Goal: Transaction & Acquisition: Purchase product/service

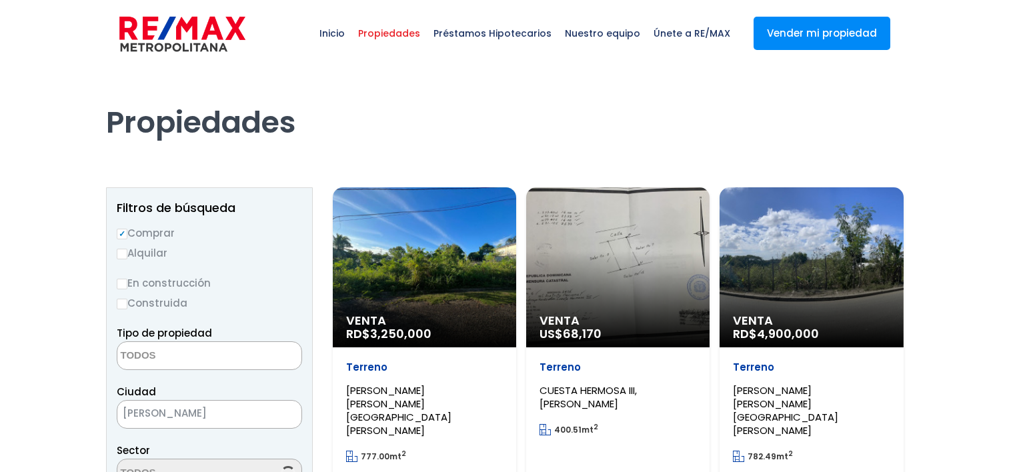
select select
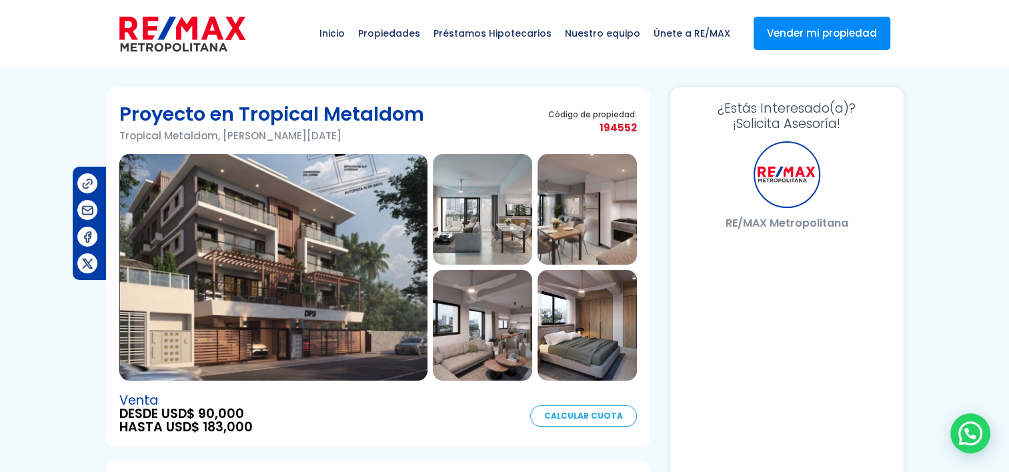
select select "ES"
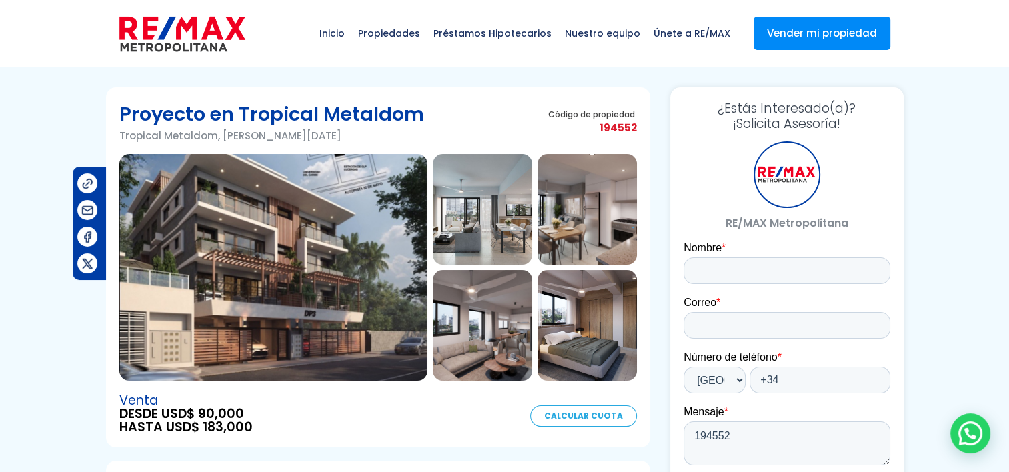
click at [221, 238] on img at bounding box center [273, 267] width 308 height 227
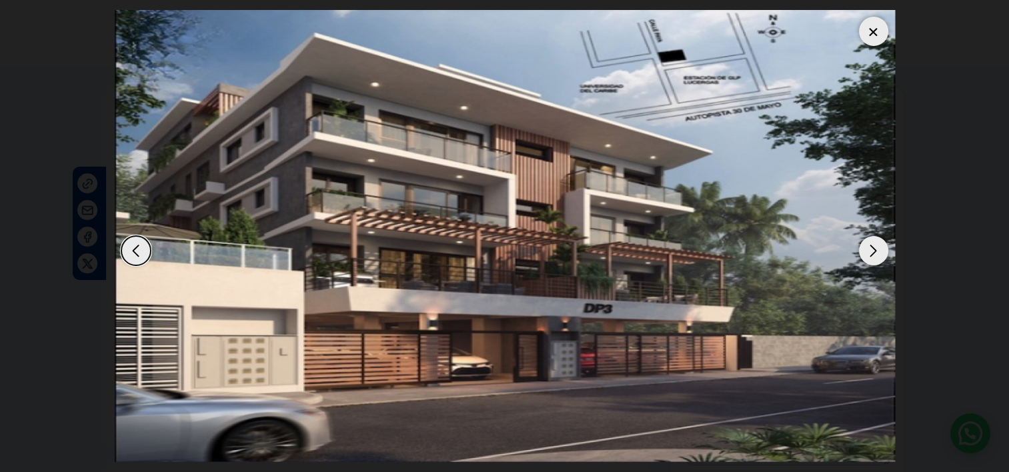
click at [875, 243] on div "Next slide" at bounding box center [873, 250] width 29 height 29
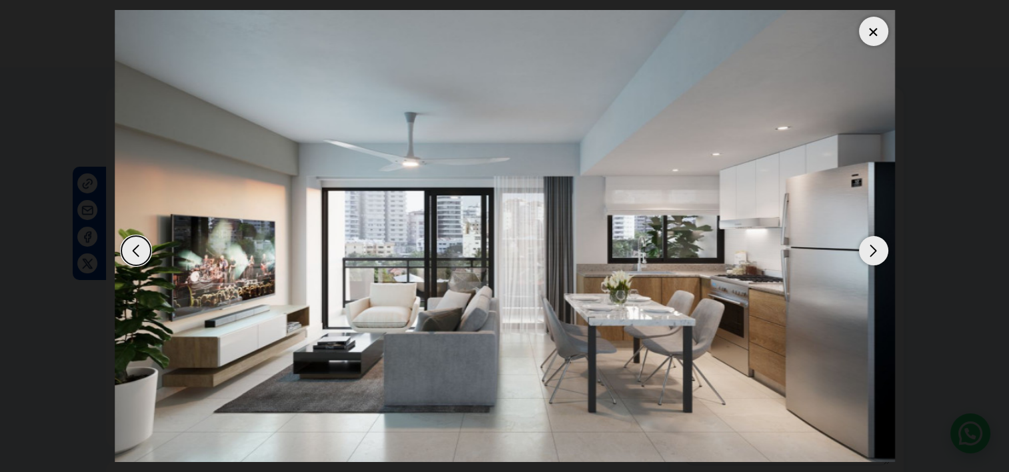
click at [875, 243] on div "Next slide" at bounding box center [873, 250] width 29 height 29
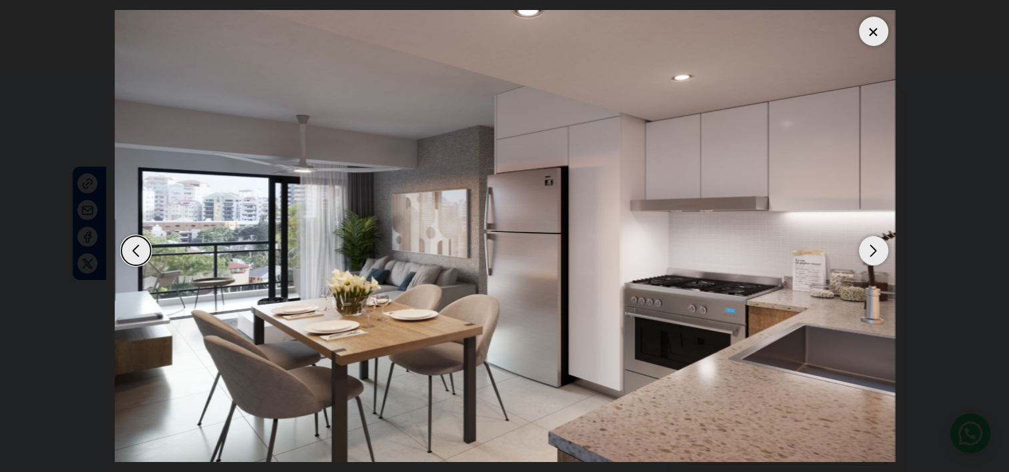
click at [875, 243] on div "Next slide" at bounding box center [873, 250] width 29 height 29
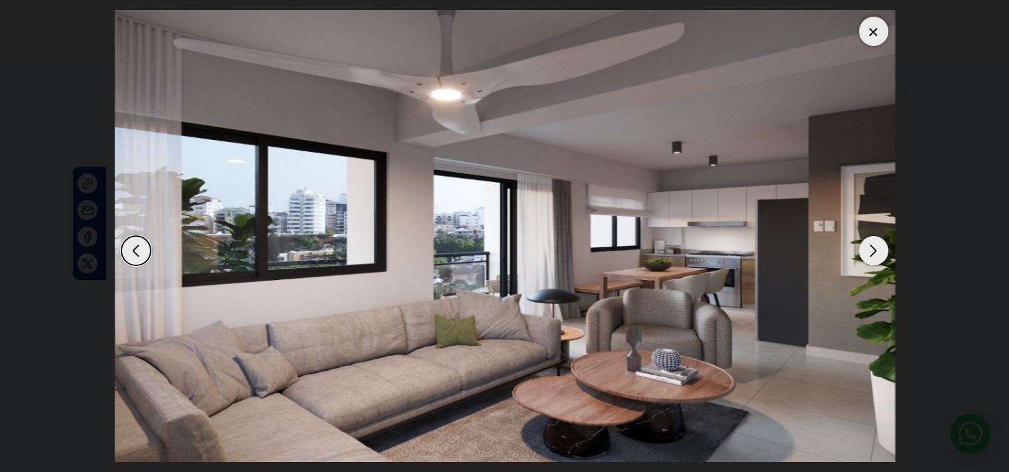
click at [875, 243] on div "Next slide" at bounding box center [873, 250] width 29 height 29
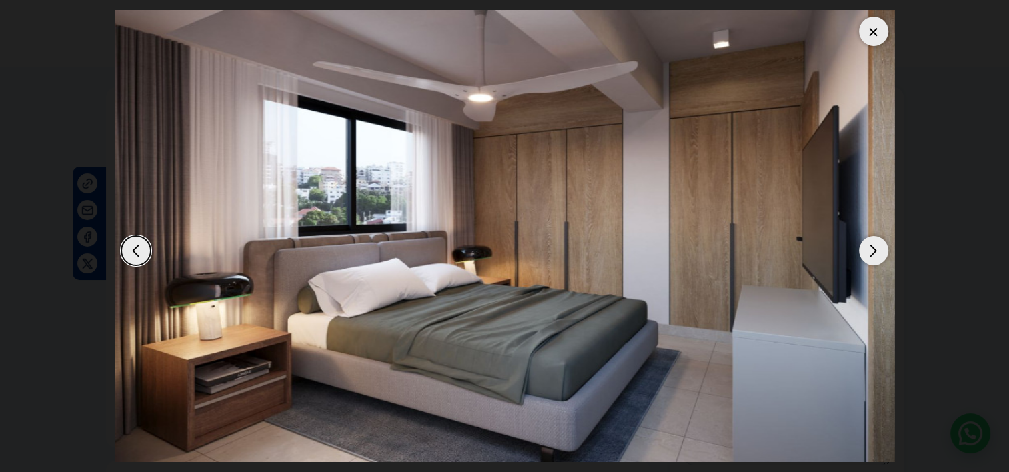
click at [875, 243] on div "Next slide" at bounding box center [873, 250] width 29 height 29
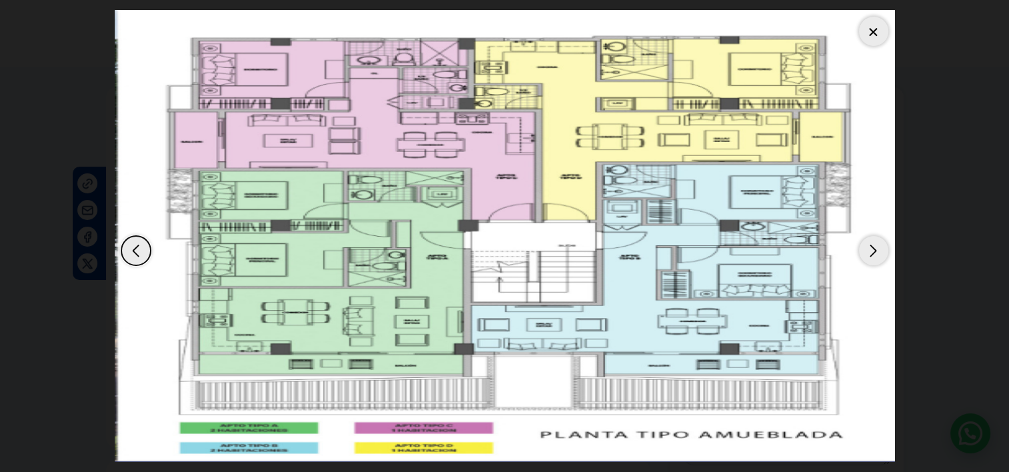
click at [875, 243] on div "Next slide" at bounding box center [873, 250] width 29 height 29
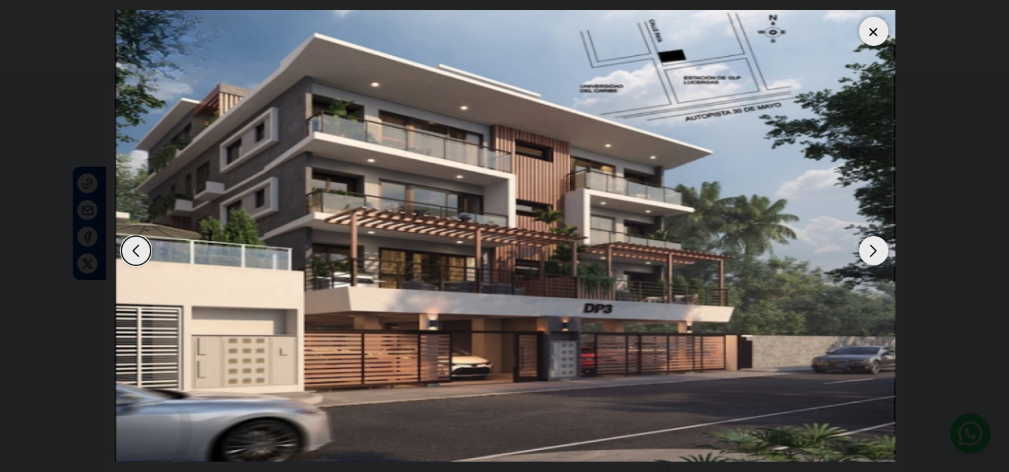
click at [875, 243] on div "Next slide" at bounding box center [873, 250] width 29 height 29
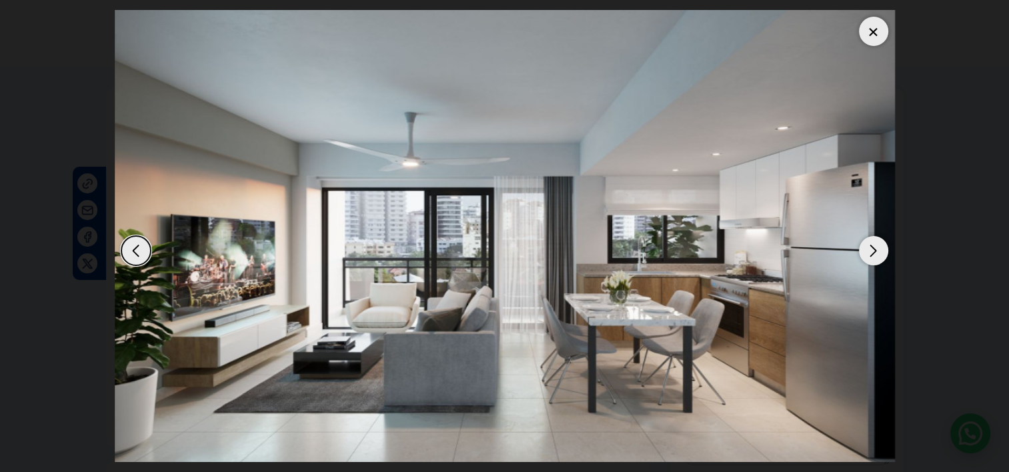
click at [875, 243] on div "Next slide" at bounding box center [873, 250] width 29 height 29
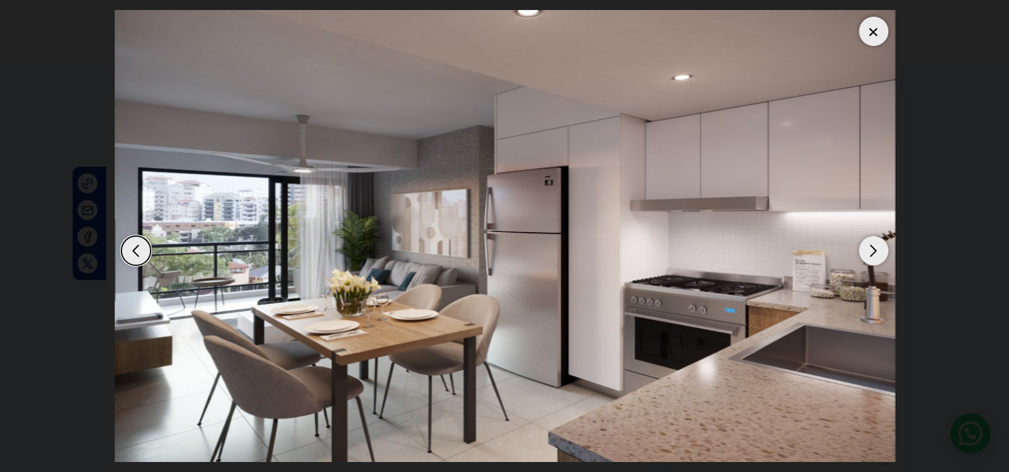
click at [876, 39] on div at bounding box center [873, 31] width 29 height 29
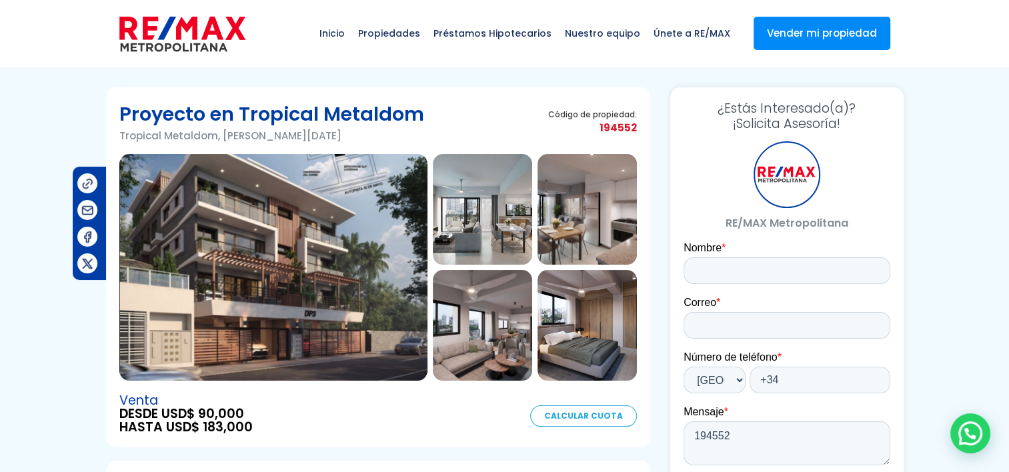
drag, startPoint x: 997, startPoint y: 83, endPoint x: 954, endPoint y: 141, distance: 73.0
drag, startPoint x: 176, startPoint y: 423, endPoint x: 253, endPoint y: 436, distance: 78.4
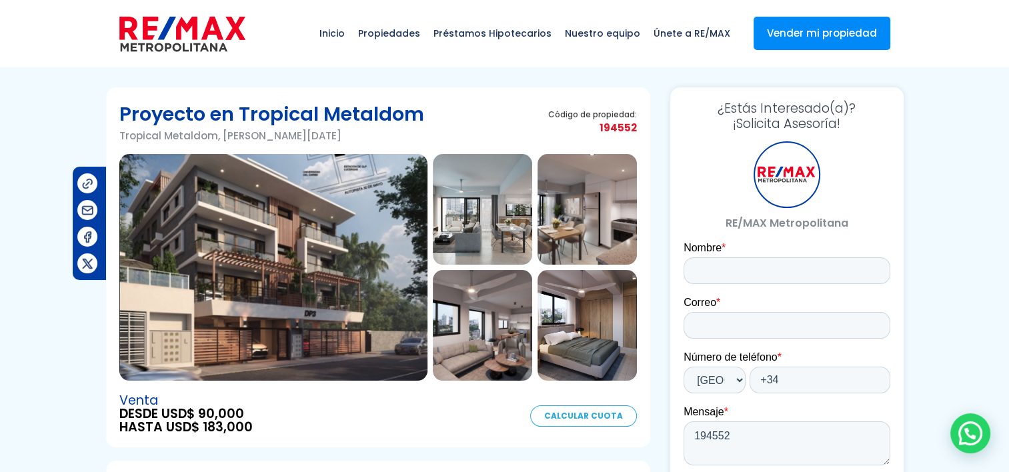
click at [253, 436] on section "Proyecto en Tropical Metaldom Tropical Metaldom, Santo Domingo De Guzmán Código…" at bounding box center [378, 267] width 544 height 360
drag, startPoint x: 253, startPoint y: 436, endPoint x: 239, endPoint y: 438, distance: 14.8
click at [239, 438] on section "Proyecto en Tropical Metaldom Tropical Metaldom, Santo Domingo De Guzmán Código…" at bounding box center [378, 267] width 544 height 360
click at [331, 332] on img at bounding box center [273, 267] width 308 height 227
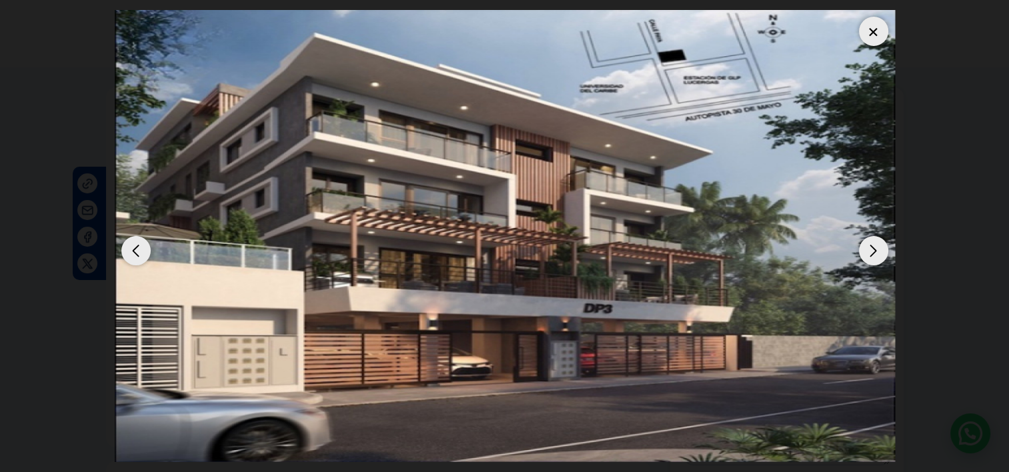
click at [881, 248] on div "Next slide" at bounding box center [873, 250] width 29 height 29
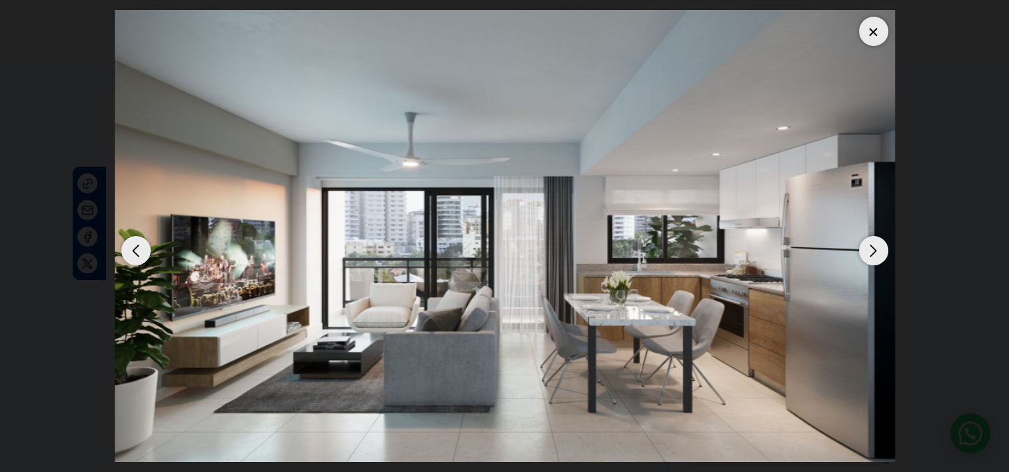
click at [881, 248] on div "Next slide" at bounding box center [873, 250] width 29 height 29
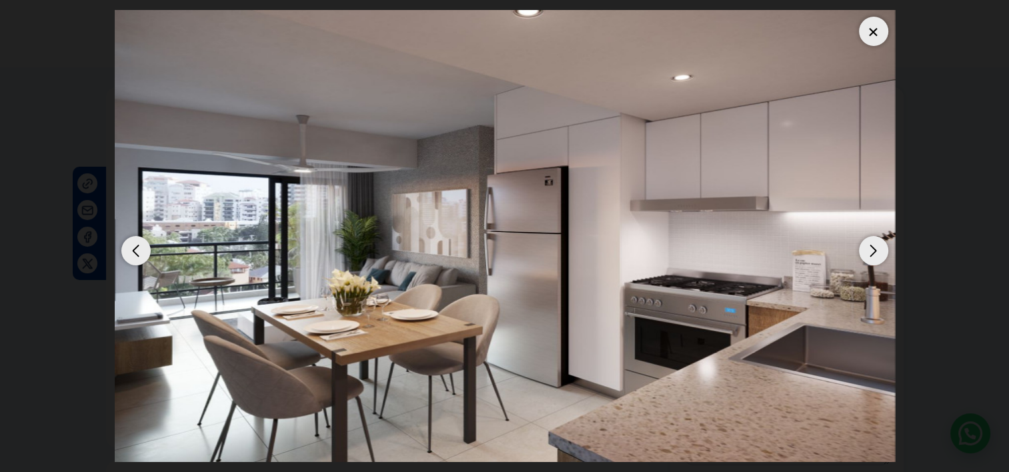
click at [881, 248] on div "Next slide" at bounding box center [873, 250] width 29 height 29
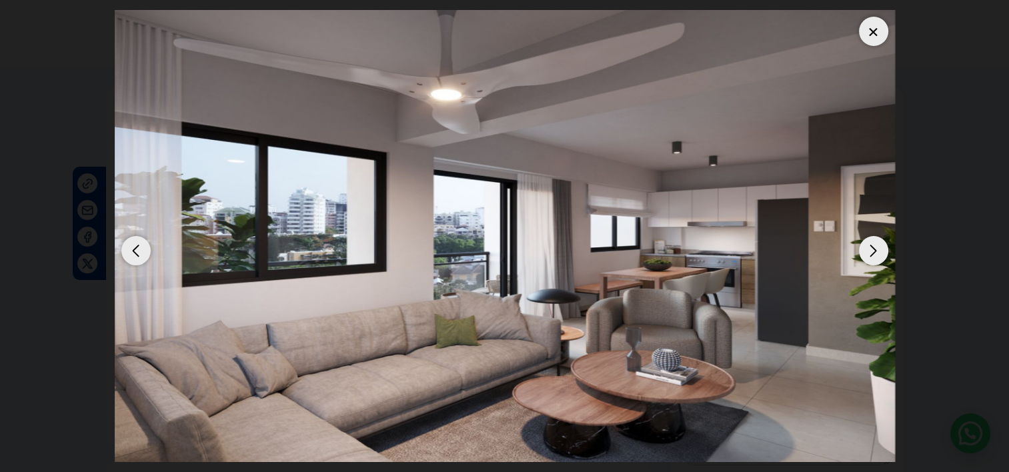
click at [881, 248] on div "Next slide" at bounding box center [873, 250] width 29 height 29
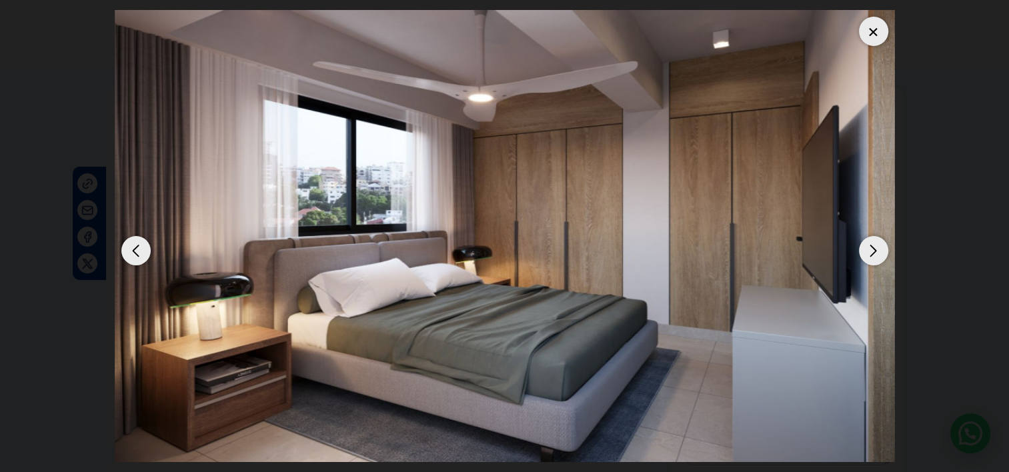
click at [881, 248] on div "Next slide" at bounding box center [873, 250] width 29 height 29
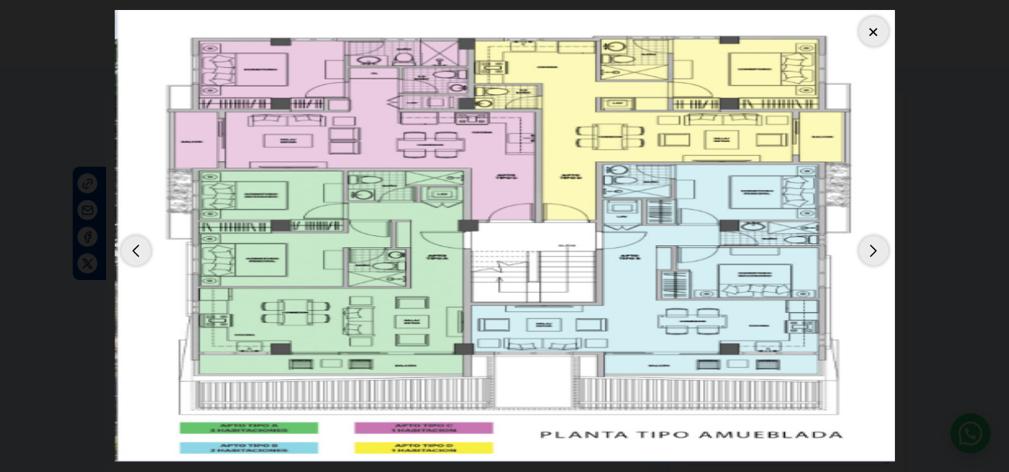
click at [883, 21] on div at bounding box center [873, 31] width 29 height 29
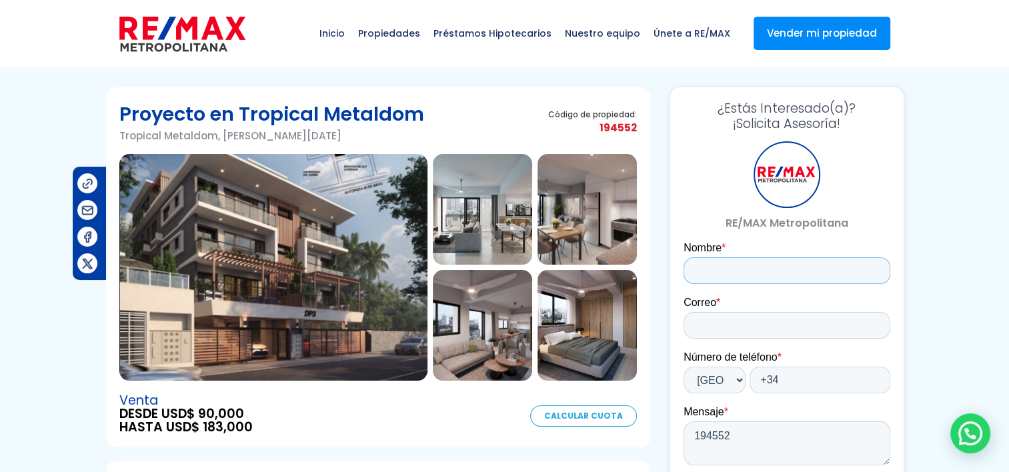
click at [751, 259] on input "Nombre *" at bounding box center [786, 270] width 207 height 27
type input "Carlos Higinio"
type input "[EMAIL_ADDRESS][DOMAIN_NAME]"
type input "[PERSON_NAME]"
click at [812, 327] on input "[EMAIL_ADDRESS][DOMAIN_NAME]" at bounding box center [786, 325] width 207 height 27
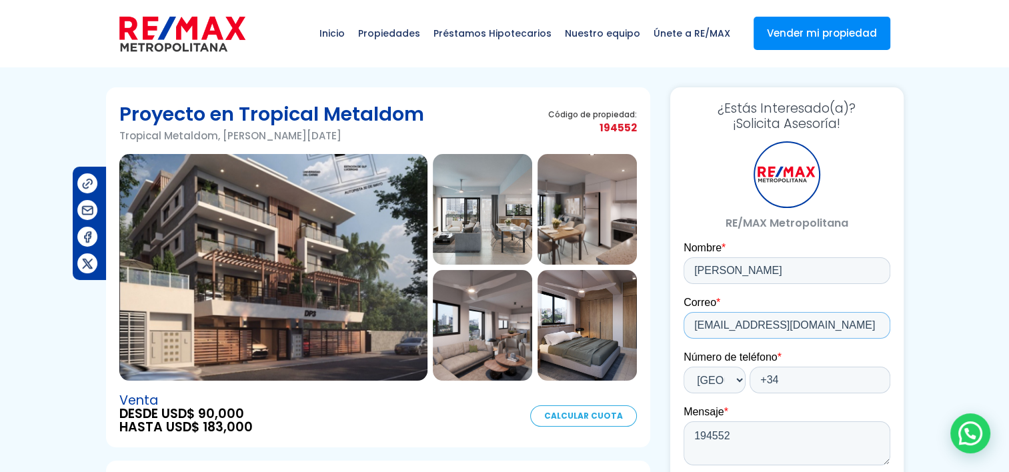
type input "[EMAIL_ADDRESS][DOMAIN_NAME]"
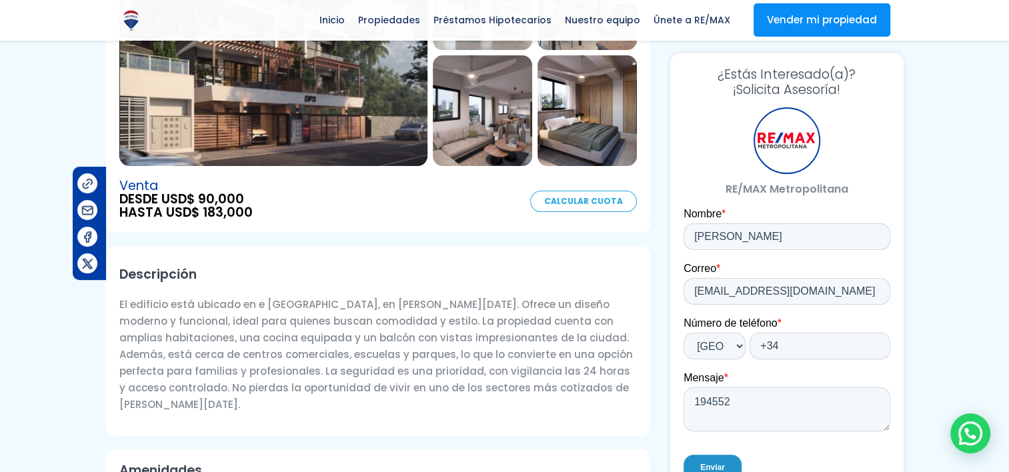
scroll to position [216, 0]
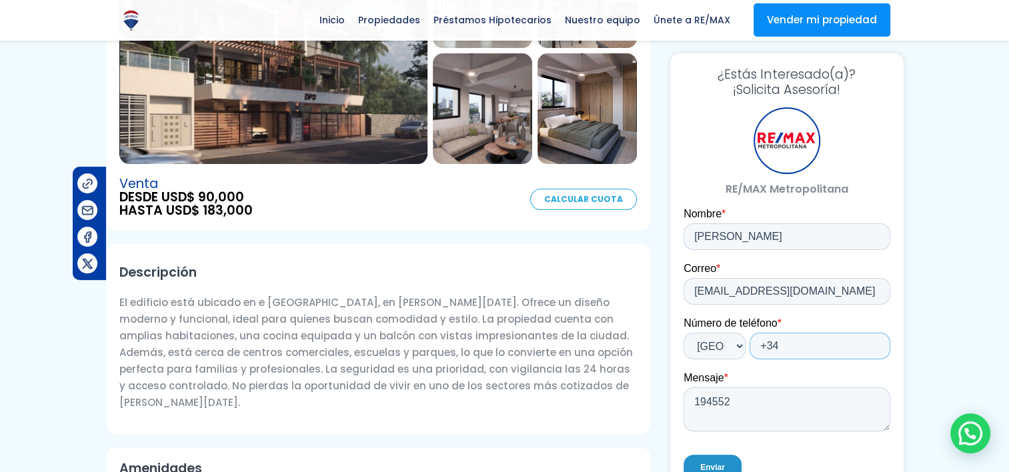
click at [804, 353] on input "+34" at bounding box center [819, 346] width 141 height 27
type input "+34 635279709"
drag, startPoint x: 746, startPoint y: 409, endPoint x: 676, endPoint y: 402, distance: 70.3
click html "Nombre * Carlos Ortega Correo * chosmg@hotmail.com Número de teléfono * * Afgha…"
type textarea "H"
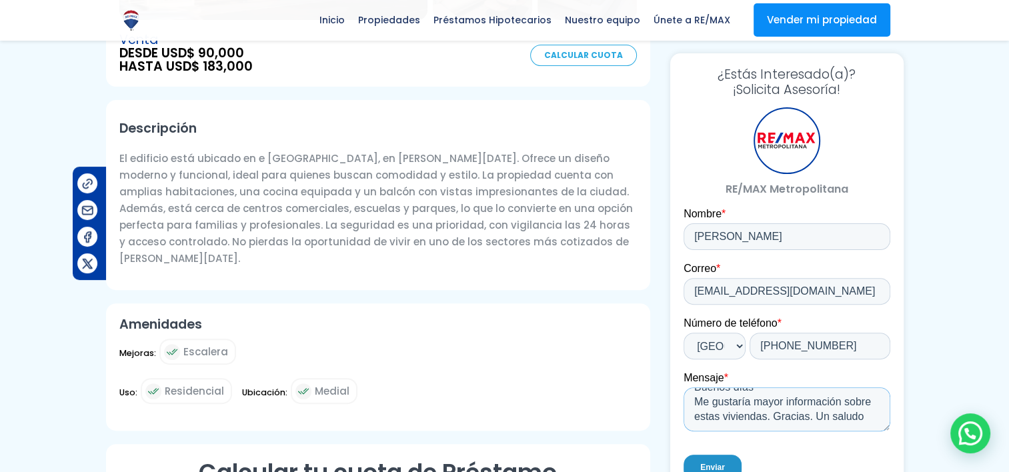
scroll to position [322, 0]
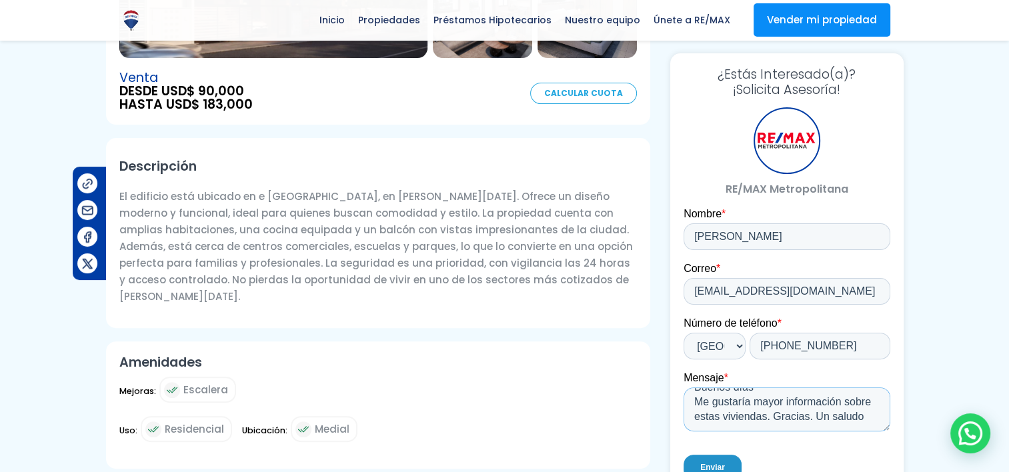
type textarea "Buenos días Me gustaría mayor información sobre estas viviendas. Gracias. Un sa…"
click at [726, 463] on input "Enviar" at bounding box center [712, 467] width 58 height 25
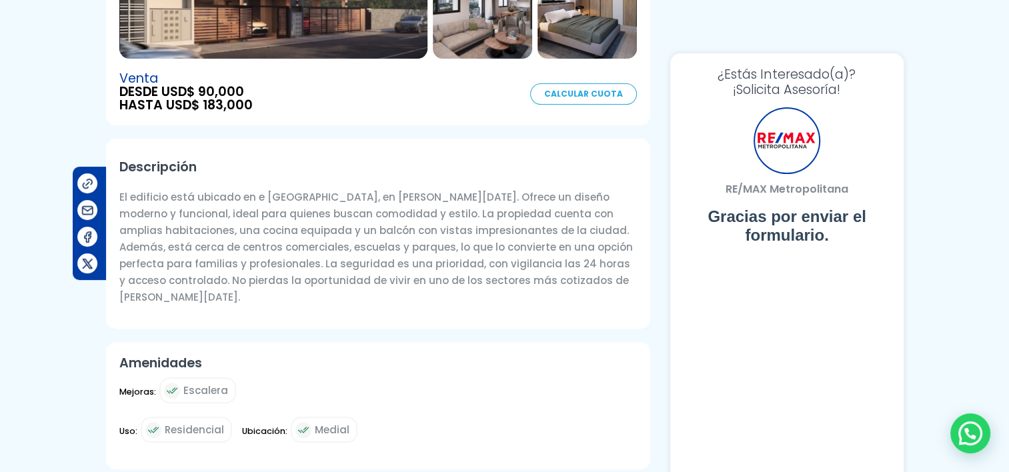
scroll to position [0, 0]
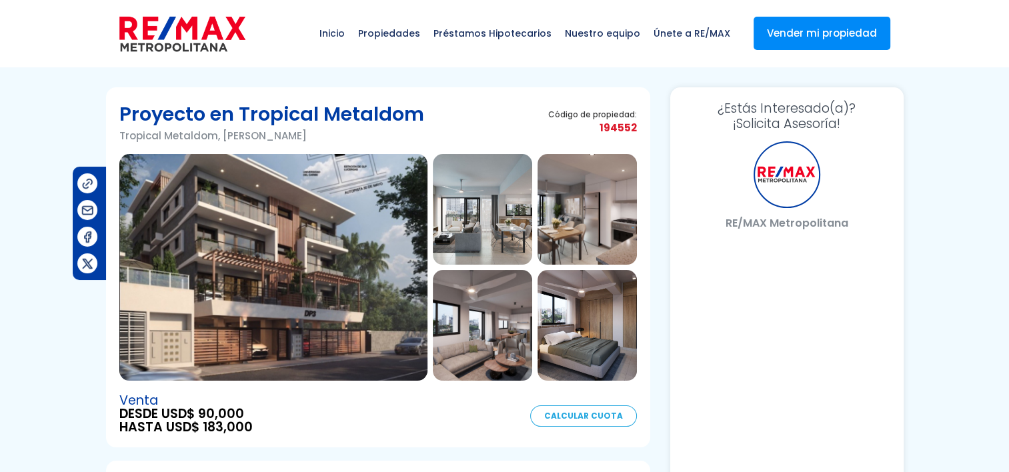
select select "ES"
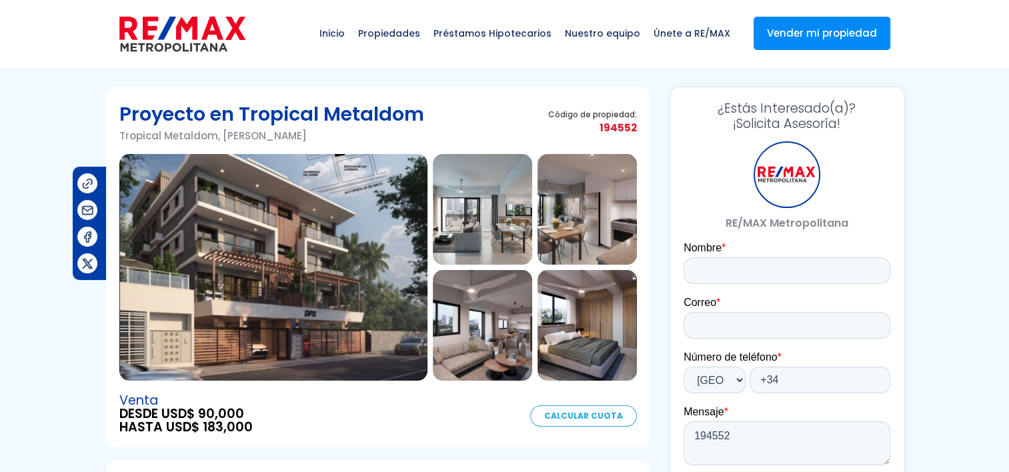
click at [351, 31] on span "Inicio" at bounding box center [332, 33] width 39 height 40
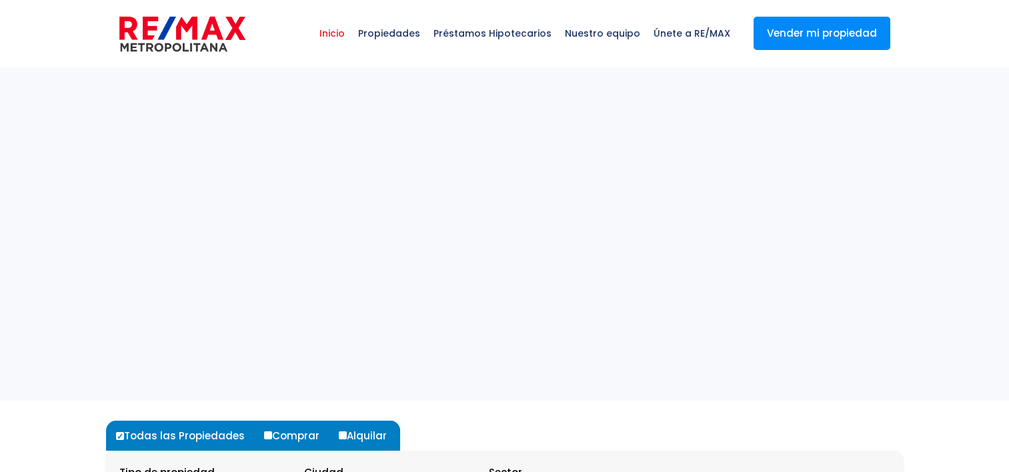
select select
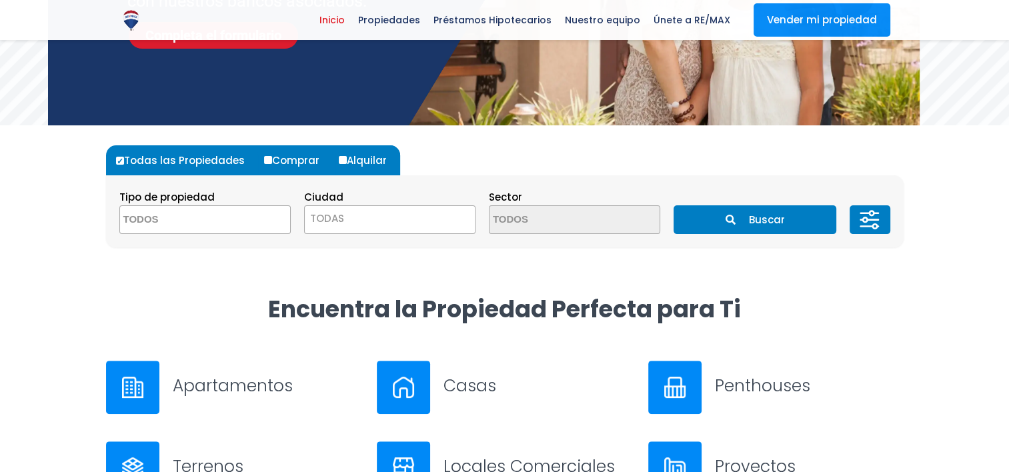
scroll to position [267, 0]
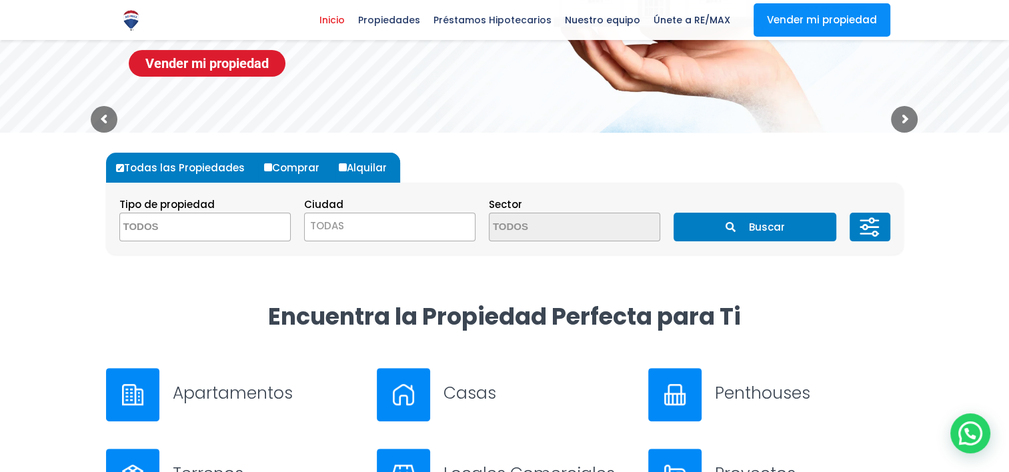
click at [280, 169] on label "Comprar" at bounding box center [297, 168] width 72 height 30
click at [272, 169] on input "Comprar" at bounding box center [268, 167] width 8 height 8
radio input "true"
click at [213, 217] on textarea "Search" at bounding box center [184, 227] width 129 height 29
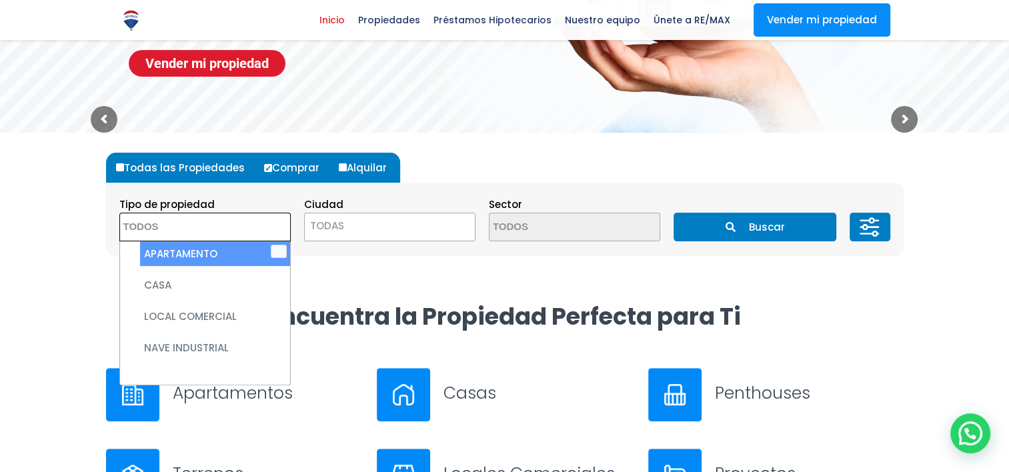
click at [217, 233] on textarea "Search" at bounding box center [184, 227] width 129 height 29
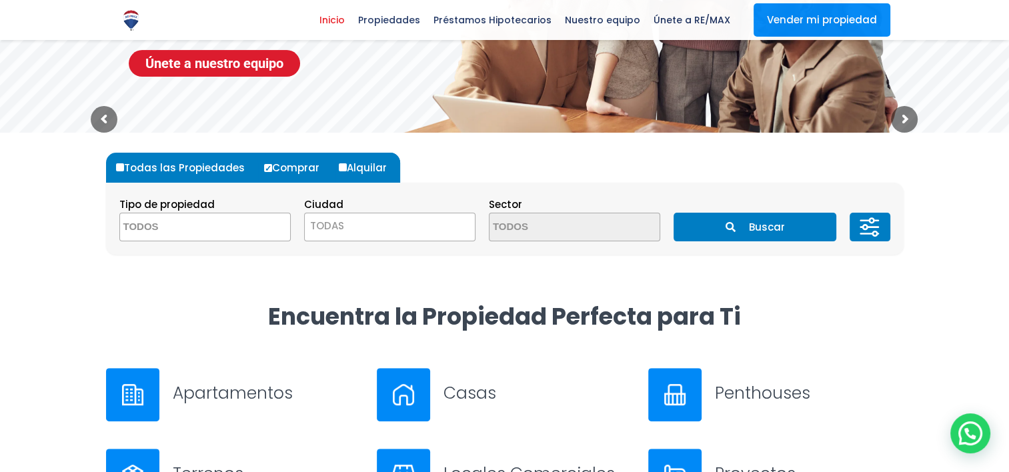
click at [855, 229] on button at bounding box center [870, 227] width 40 height 29
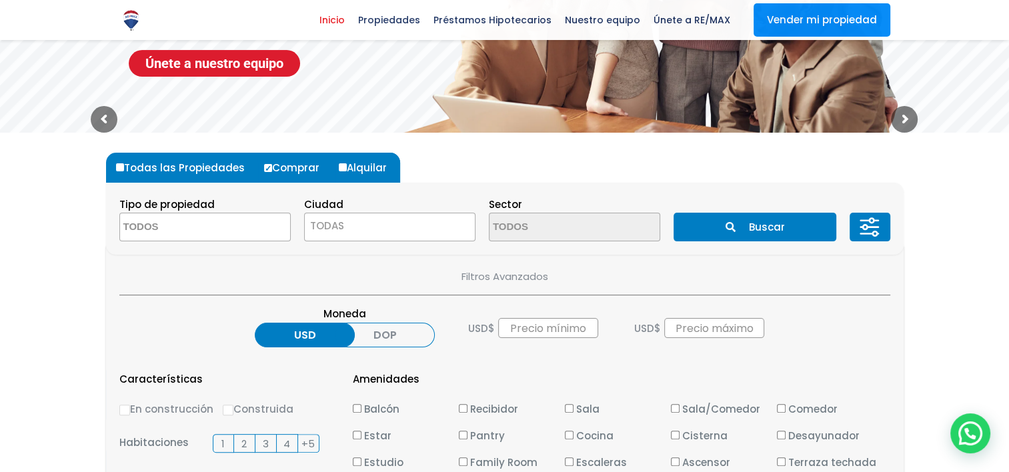
click at [562, 174] on form "Todas las Propiedades Comprar Alquilar Tipo de propiedad APARTAMENTO CASA LOCAL…" at bounding box center [505, 204] width 798 height 102
click at [414, 206] on div "Ciudad TODAS SANTO DOMINGO DE GUZMÁN SANTO DOMINGO ESTE SANTO DOMINGO OESTE SAN…" at bounding box center [389, 218] width 171 height 45
click at [398, 243] on section "Tipo de propiedad APARTAMENTO CASA LOCAL COMERCIAL NAVE INDUSTRIAL FINCA TERREN…" at bounding box center [505, 219] width 798 height 72
click at [385, 227] on span "TODAS" at bounding box center [390, 226] width 170 height 19
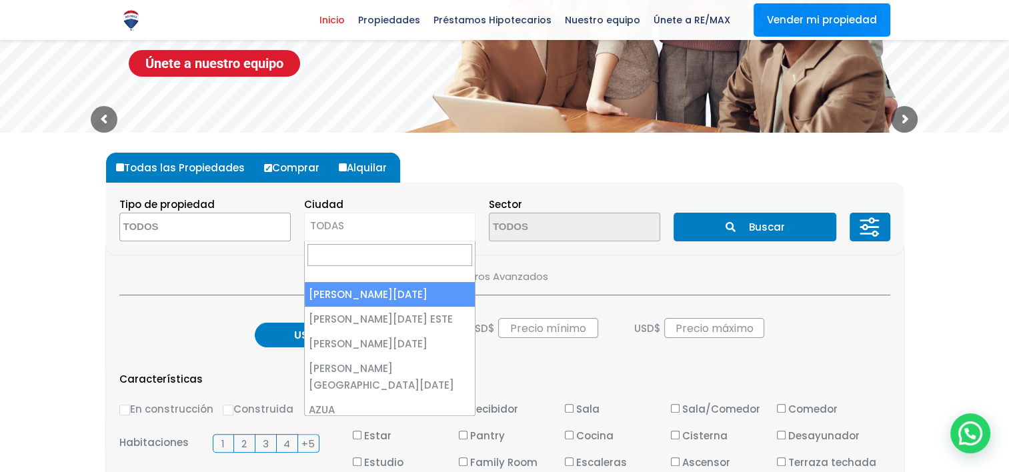
select select "1"
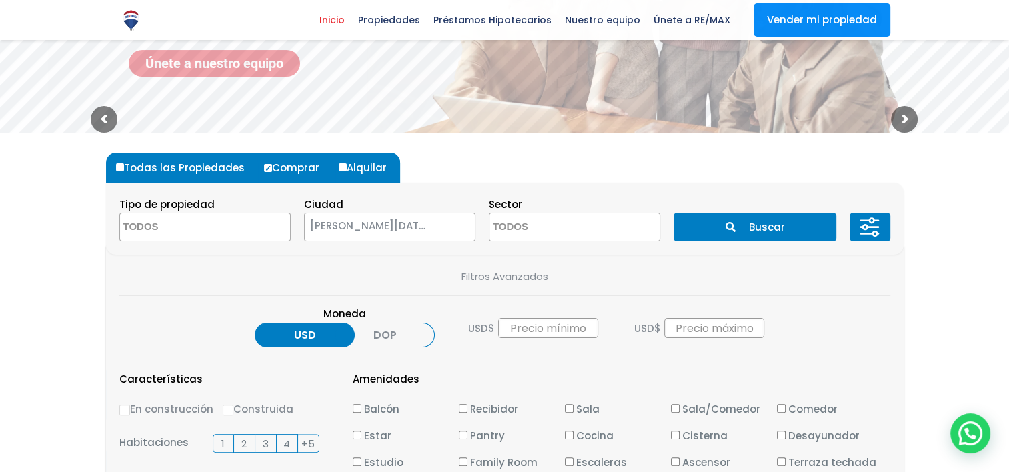
click at [555, 231] on textarea "Search" at bounding box center [554, 227] width 129 height 29
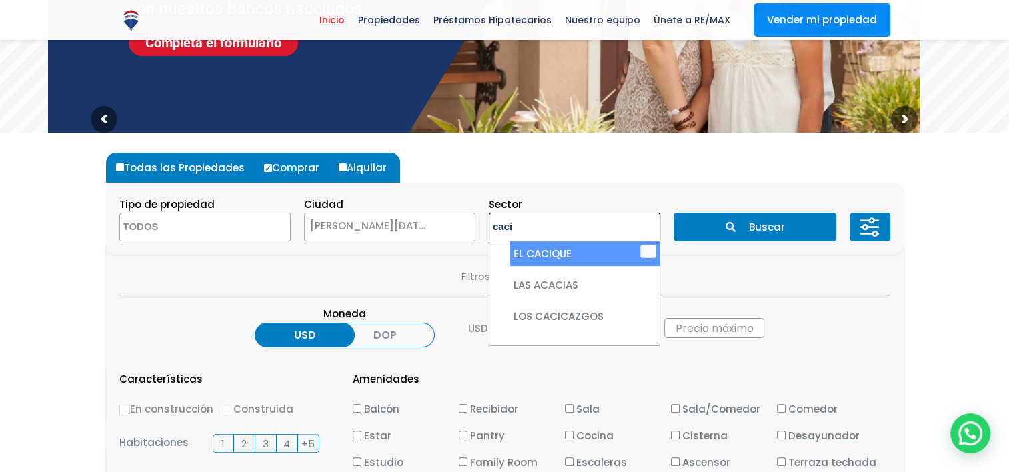
type textarea "caci"
click at [558, 253] on li "EL CACIQUE" at bounding box center [585, 253] width 150 height 25
select select "14006"
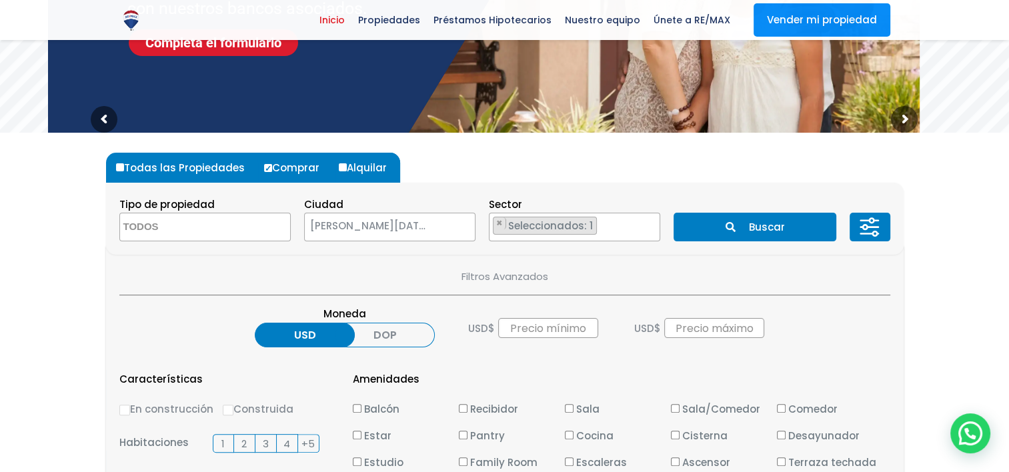
click at [770, 224] on button "Buscar" at bounding box center [755, 227] width 163 height 29
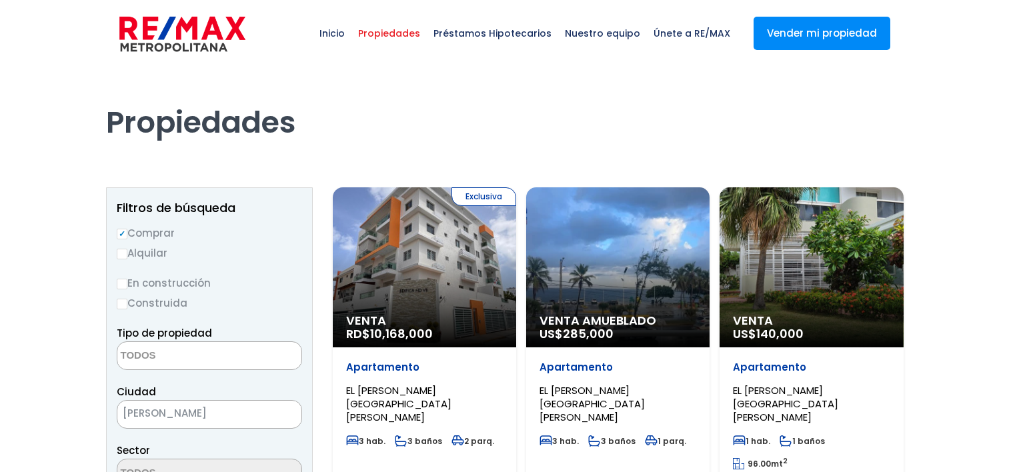
select select
select select "14006"
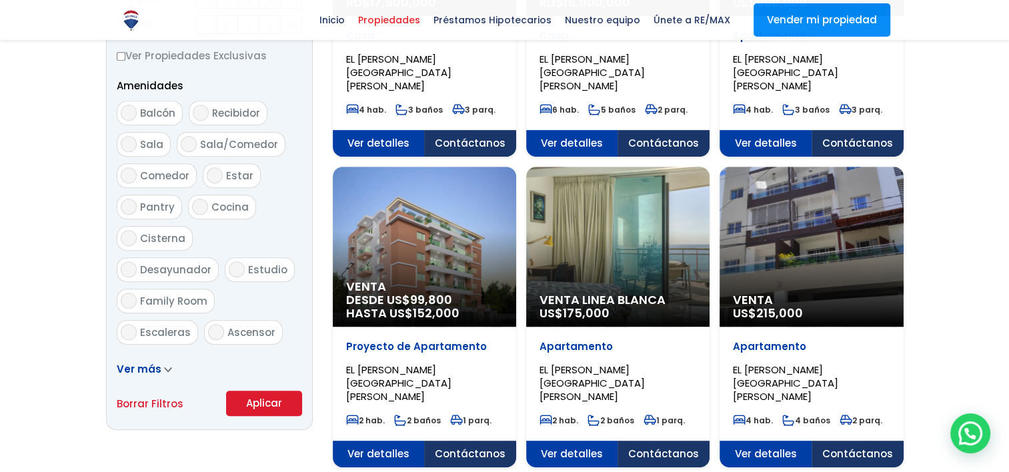
scroll to position [668, 0]
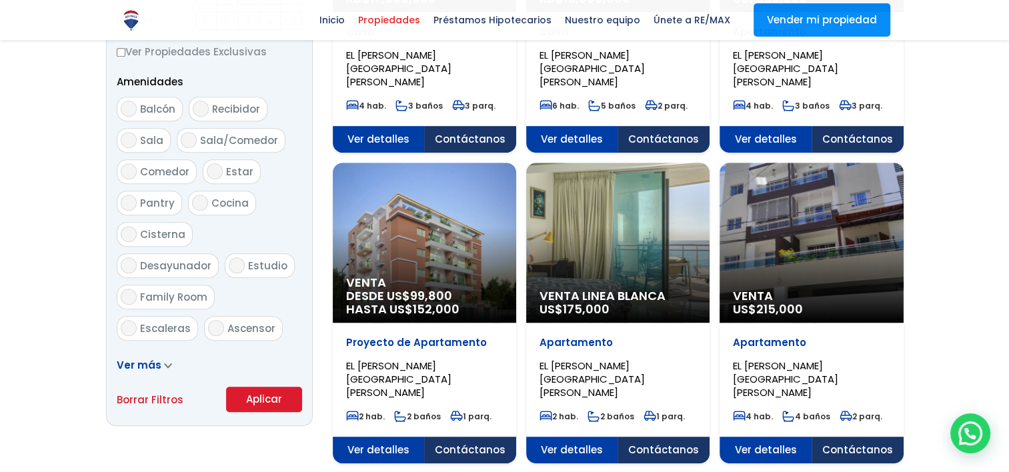
click at [381, 303] on span "HASTA US$ 152,000" at bounding box center [424, 309] width 157 height 13
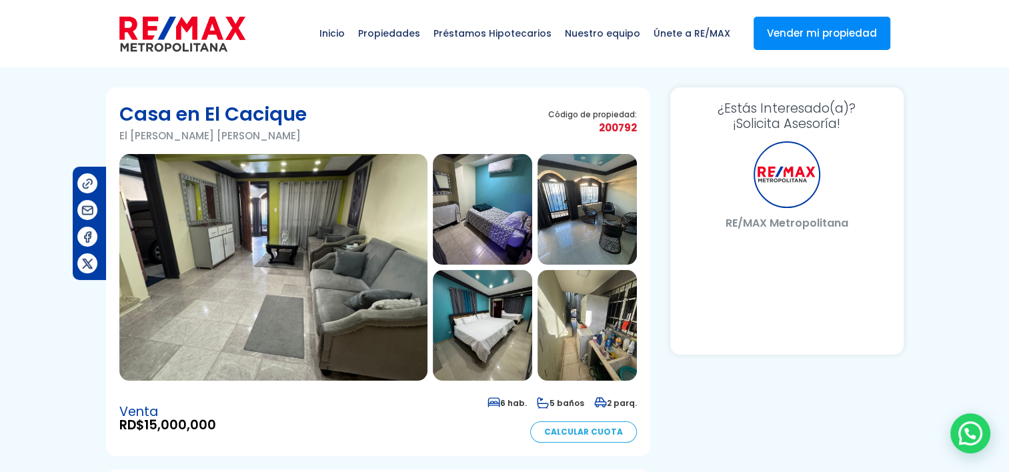
select select "ES"
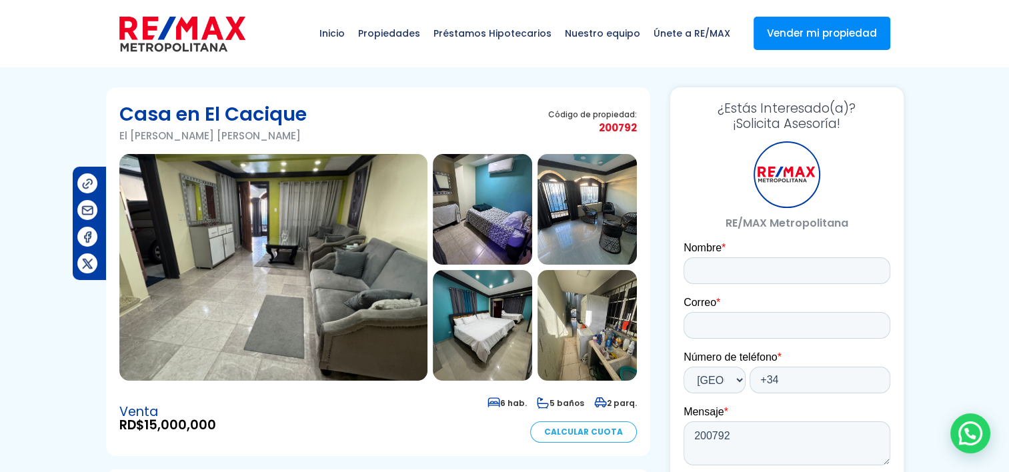
click at [301, 207] on img at bounding box center [273, 267] width 308 height 227
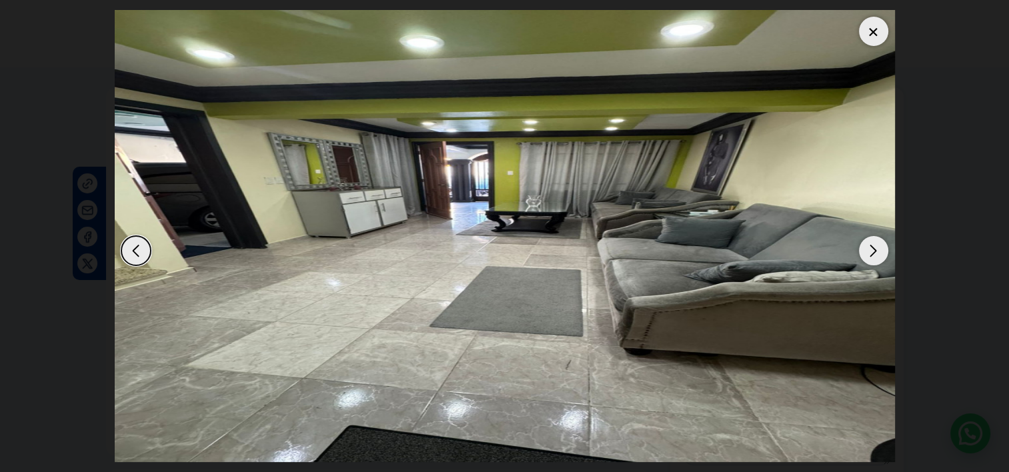
click at [879, 241] on div "Next slide" at bounding box center [873, 250] width 29 height 29
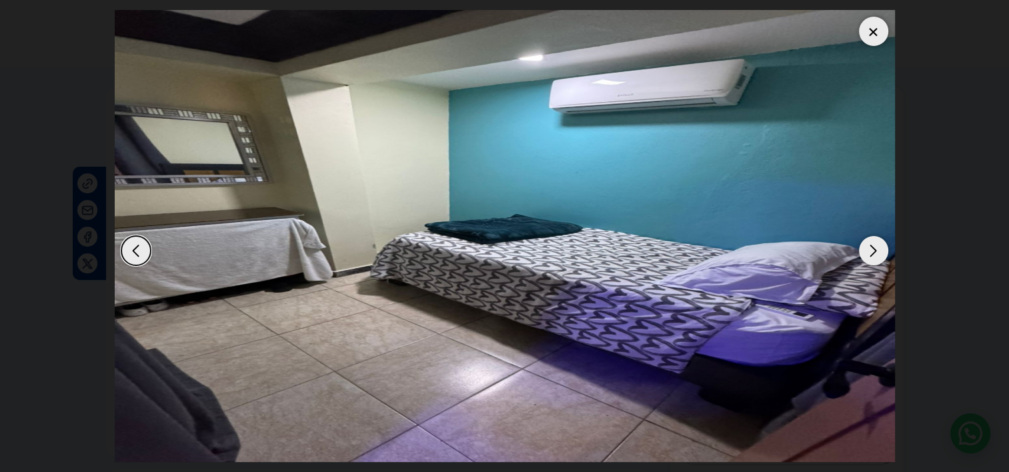
click at [879, 241] on div "Next slide" at bounding box center [873, 250] width 29 height 29
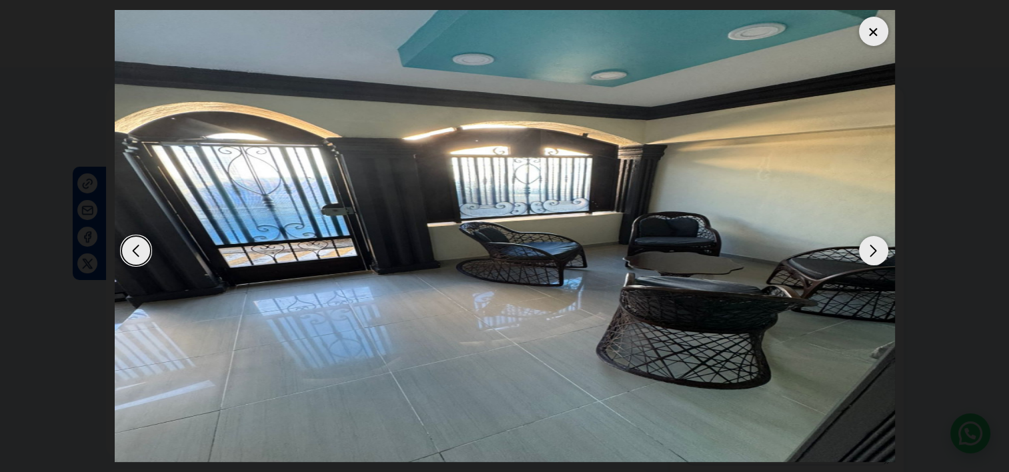
click at [879, 241] on div "Next slide" at bounding box center [873, 250] width 29 height 29
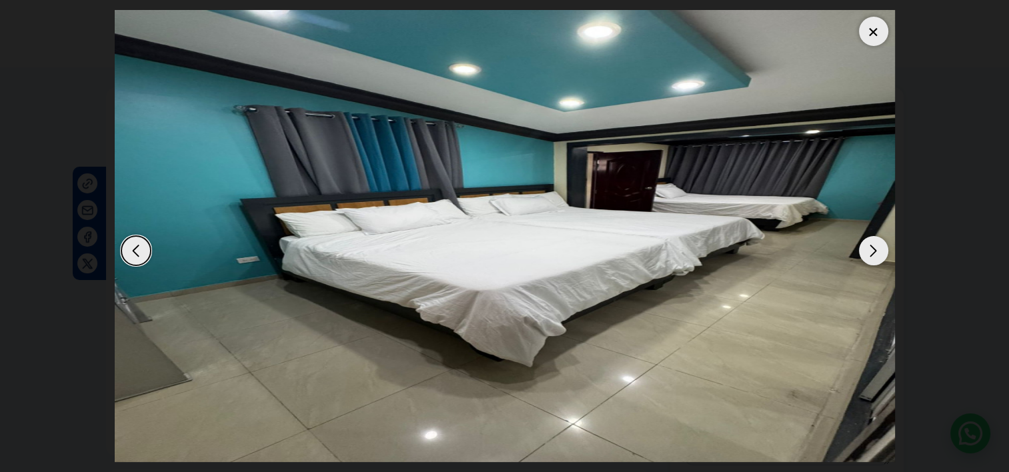
click at [879, 241] on div "Next slide" at bounding box center [873, 250] width 29 height 29
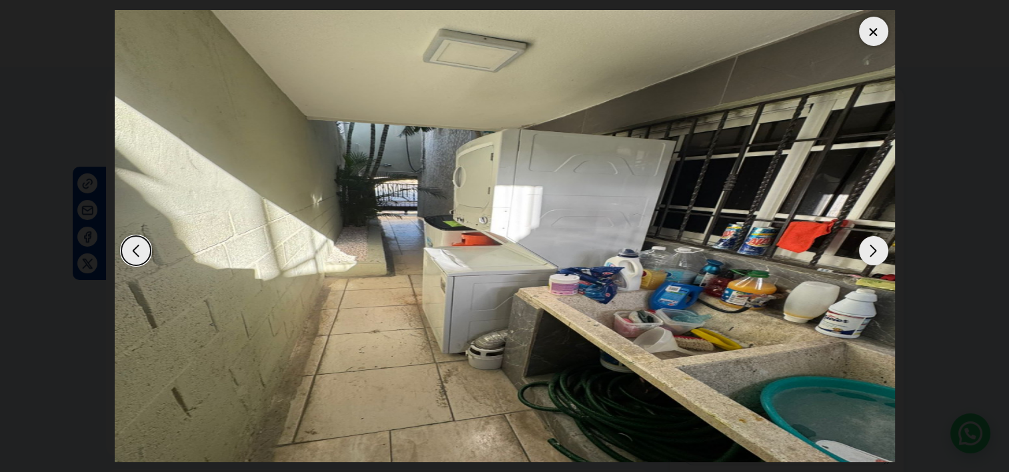
click at [879, 241] on div "Next slide" at bounding box center [873, 250] width 29 height 29
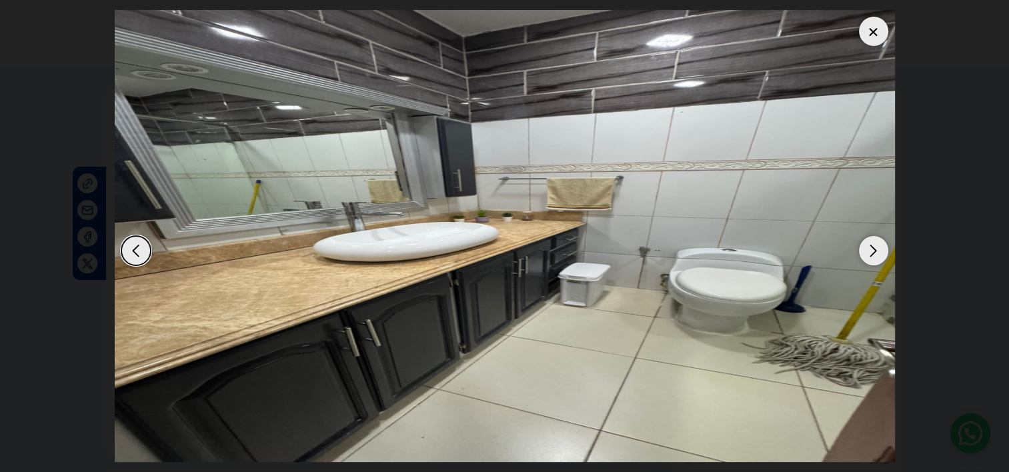
click at [128, 245] on div "Previous slide" at bounding box center [135, 250] width 29 height 29
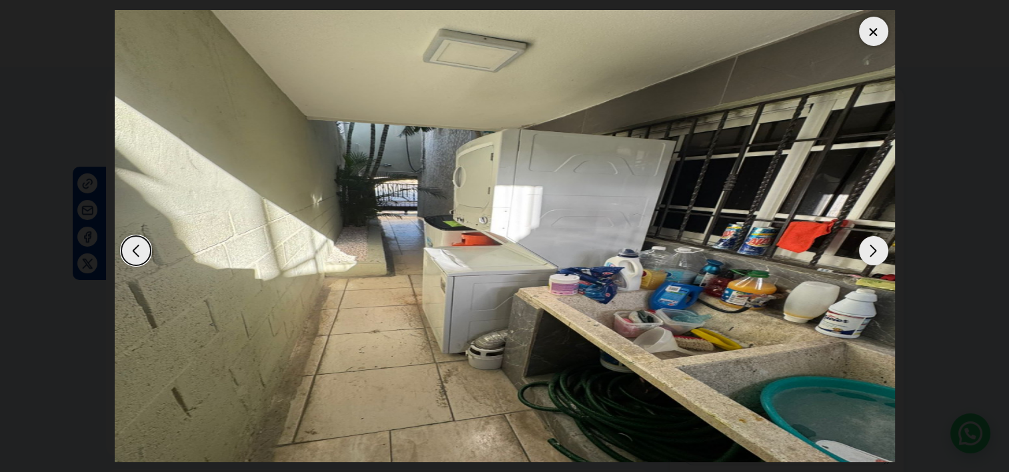
click at [868, 29] on div at bounding box center [873, 31] width 29 height 29
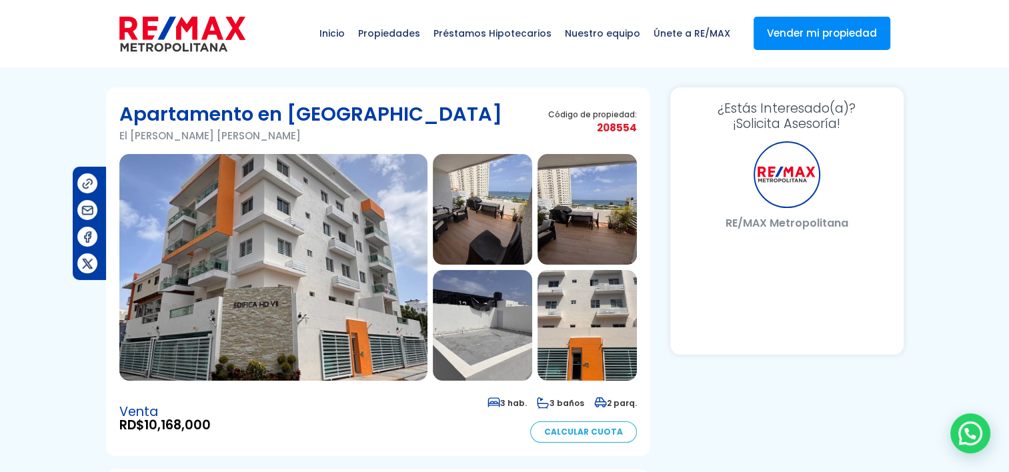
select select "ES"
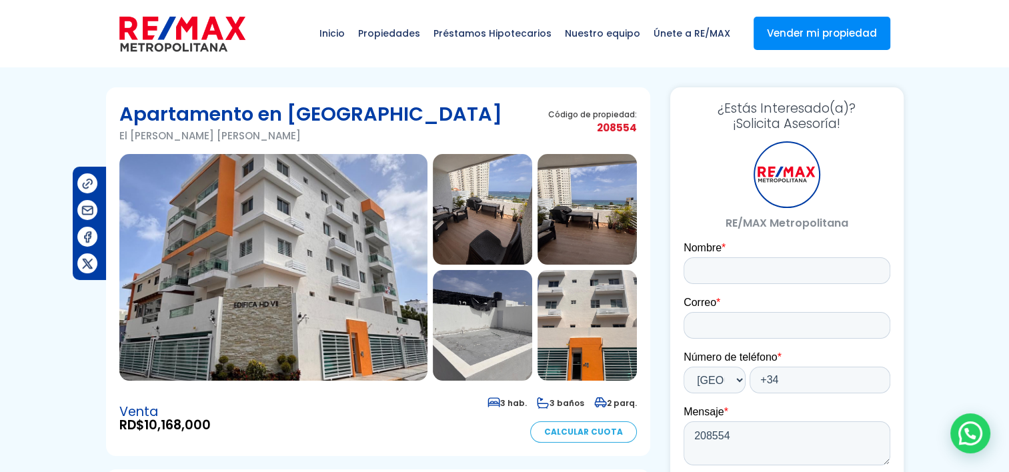
click at [265, 207] on img at bounding box center [273, 267] width 308 height 227
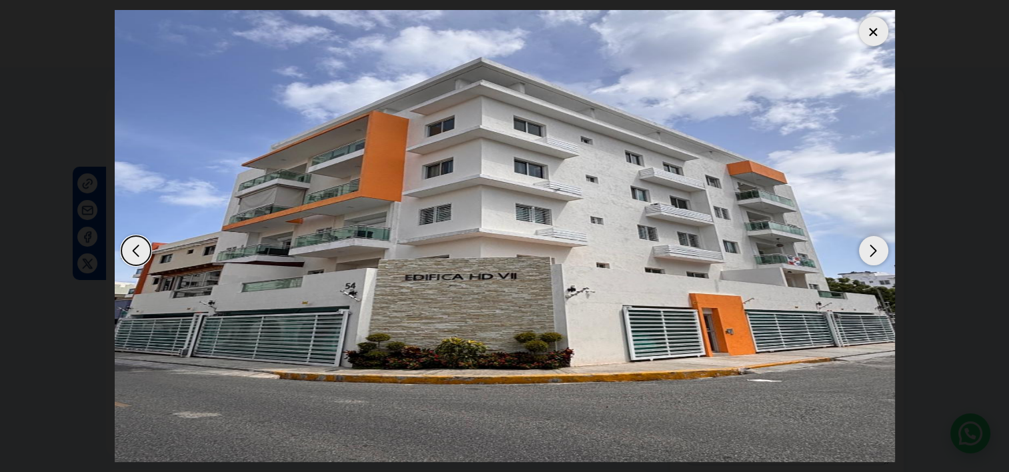
click at [884, 253] on div "Next slide" at bounding box center [873, 250] width 29 height 29
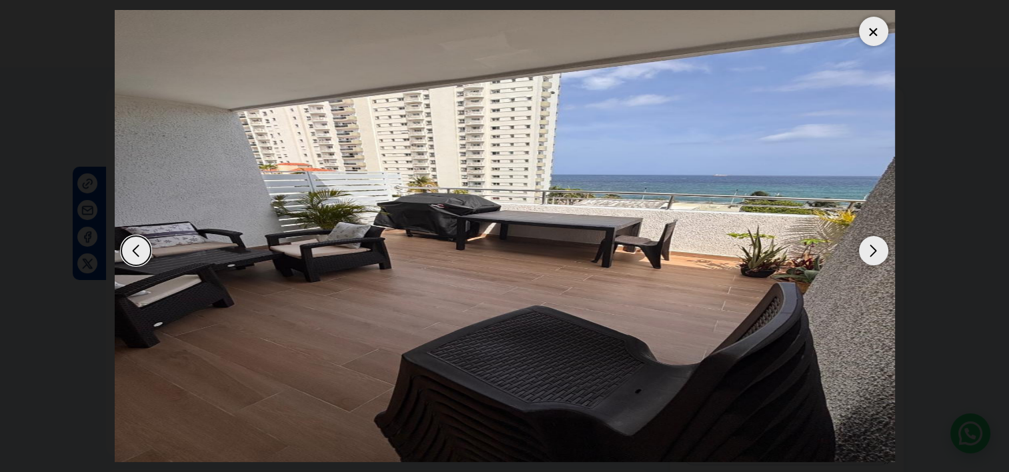
click at [884, 253] on div "Next slide" at bounding box center [873, 250] width 29 height 29
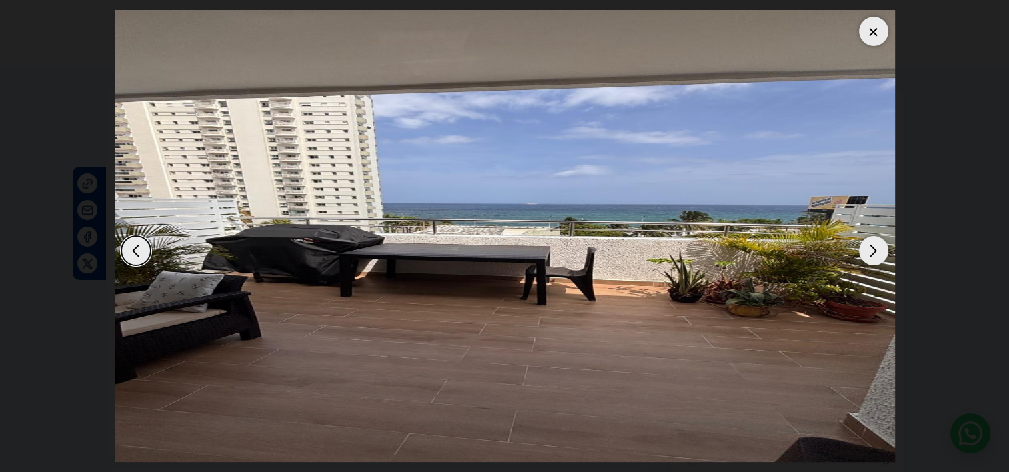
click at [884, 253] on div "Next slide" at bounding box center [873, 250] width 29 height 29
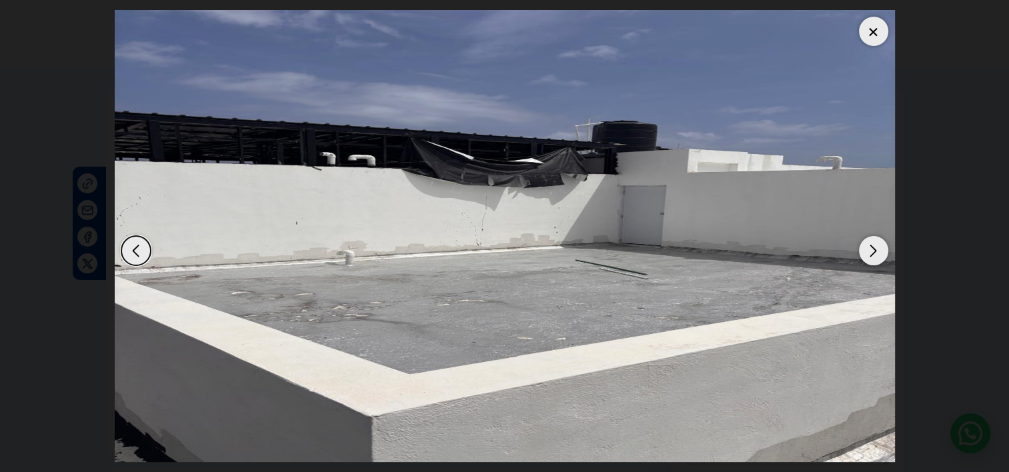
click at [884, 253] on div "Next slide" at bounding box center [873, 250] width 29 height 29
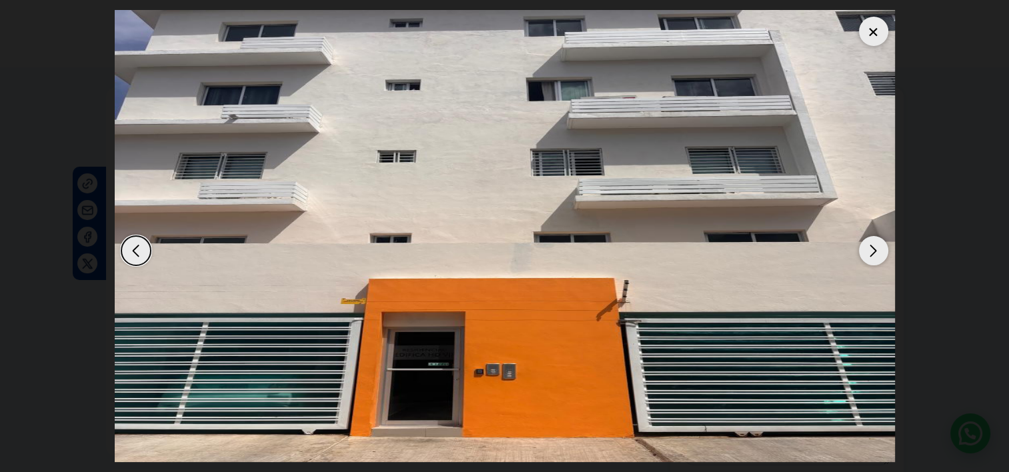
click at [884, 253] on div "Next slide" at bounding box center [873, 250] width 29 height 29
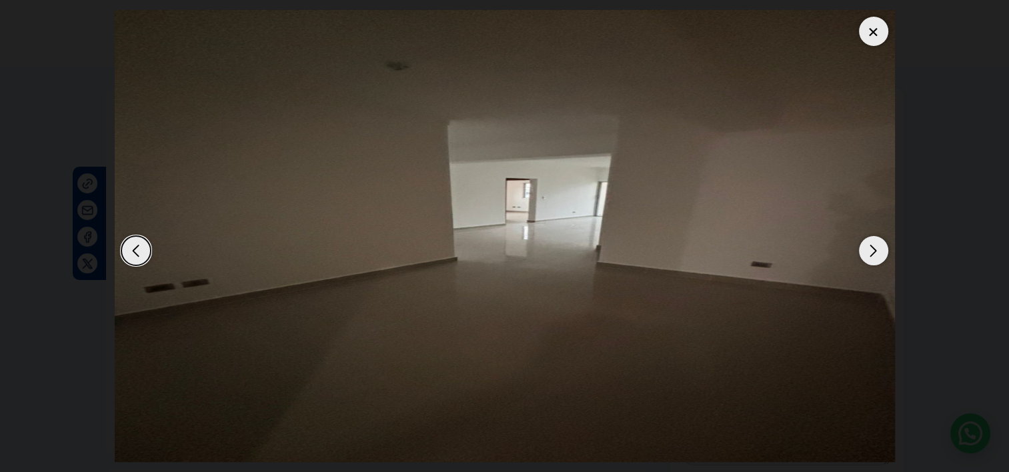
click at [884, 253] on div "Next slide" at bounding box center [873, 250] width 29 height 29
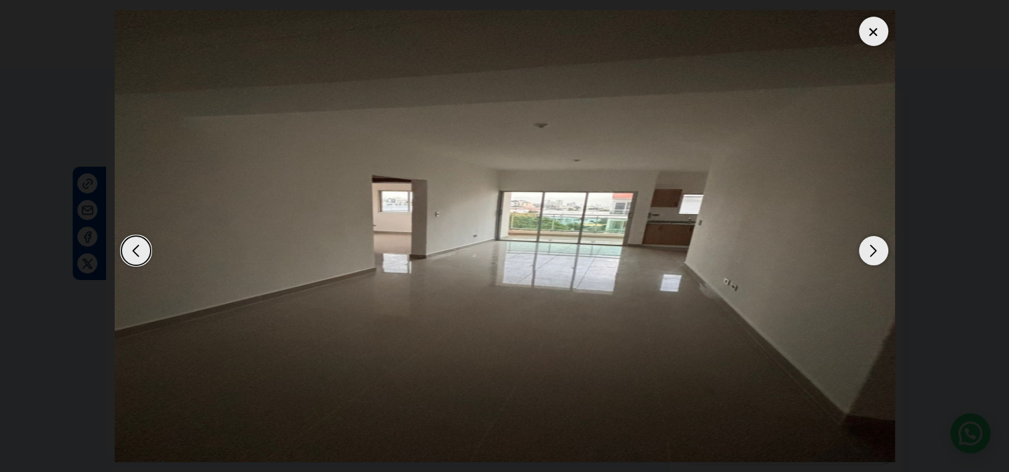
click at [884, 253] on div "Next slide" at bounding box center [873, 250] width 29 height 29
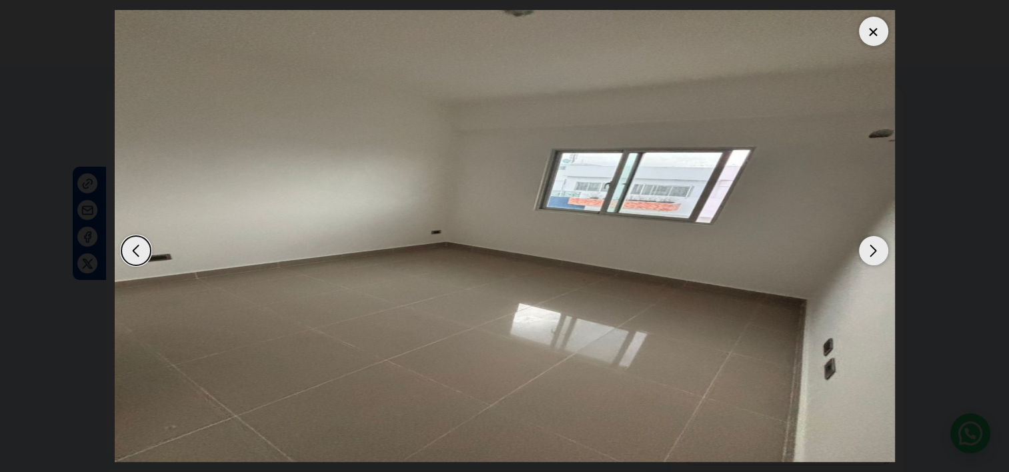
click at [884, 253] on div "Next slide" at bounding box center [873, 250] width 29 height 29
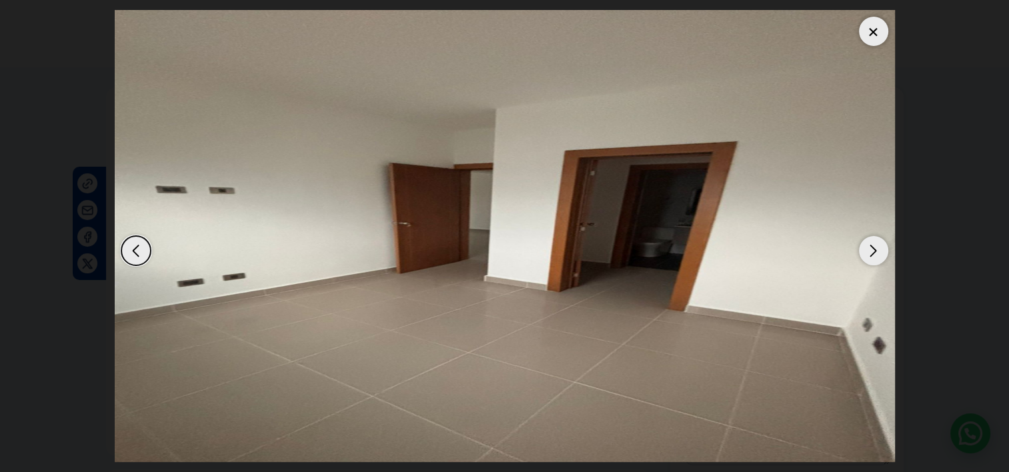
click at [884, 253] on div "Next slide" at bounding box center [873, 250] width 29 height 29
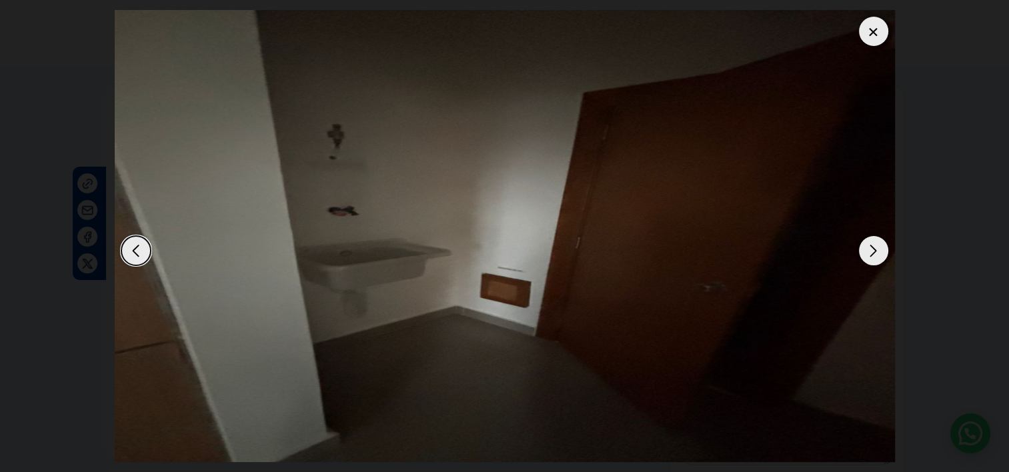
click at [884, 253] on div "Next slide" at bounding box center [873, 250] width 29 height 29
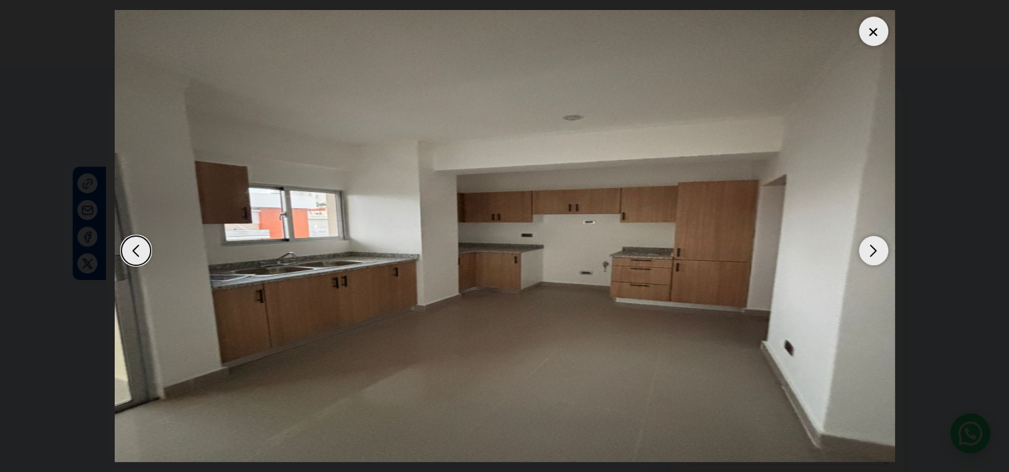
click at [884, 253] on div "Next slide" at bounding box center [873, 250] width 29 height 29
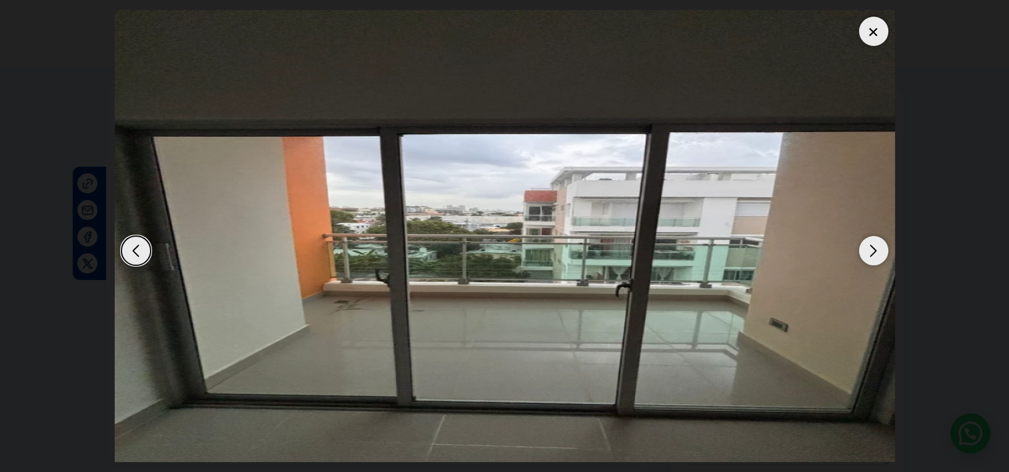
click at [131, 251] on div "Previous slide" at bounding box center [135, 250] width 29 height 29
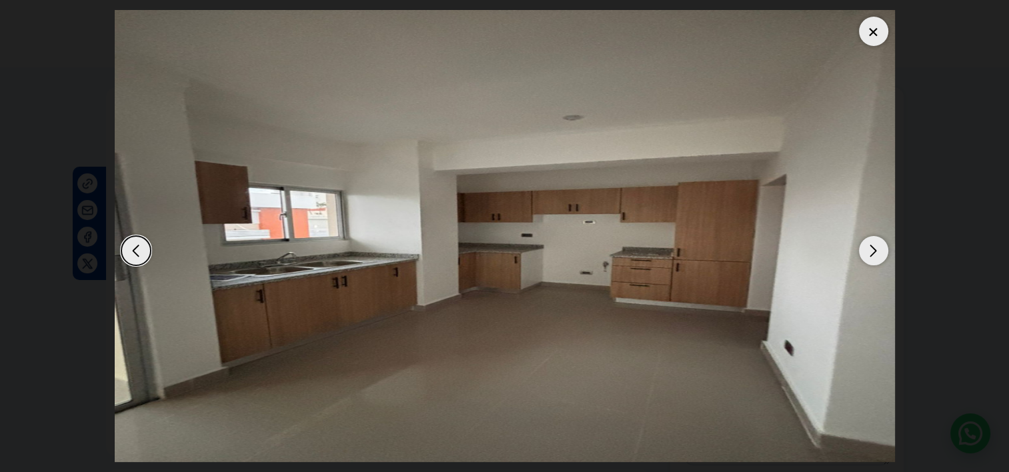
click at [864, 29] on div at bounding box center [873, 31] width 29 height 29
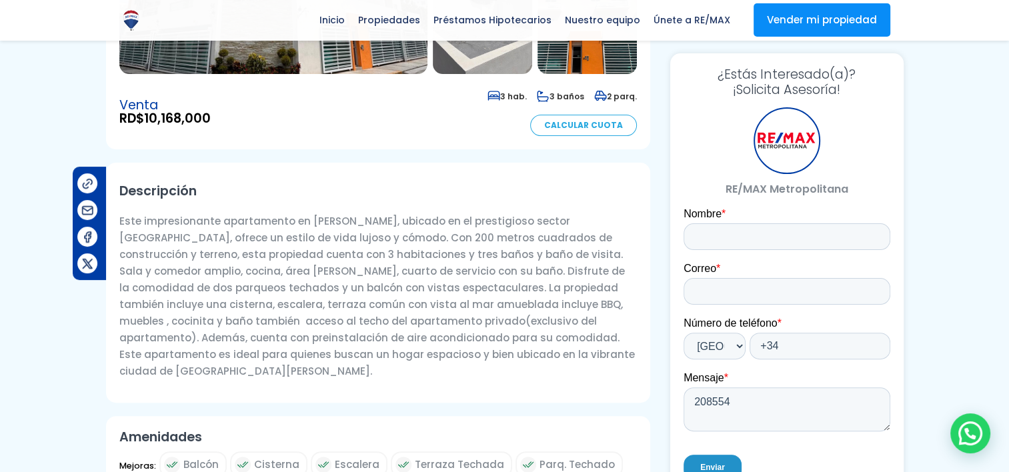
scroll to position [304, 0]
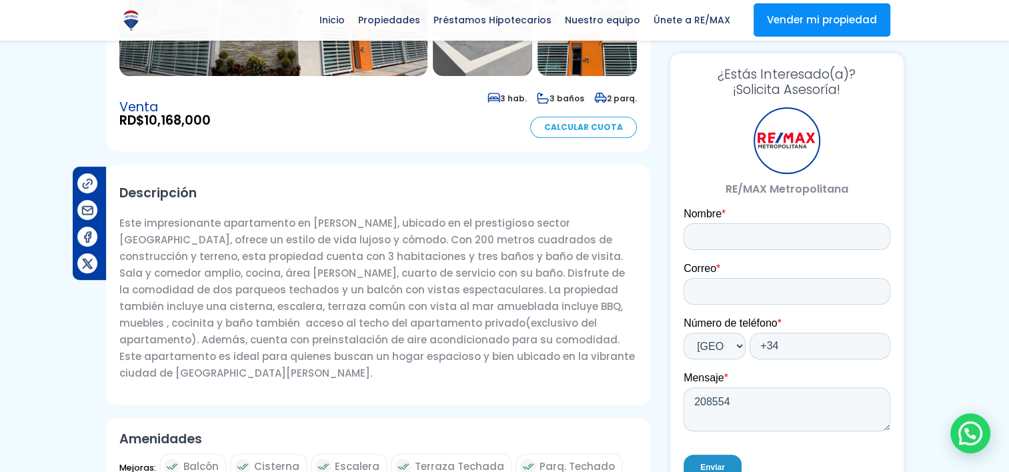
drag, startPoint x: 275, startPoint y: 290, endPoint x: 425, endPoint y: 346, distance: 160.2
click at [425, 346] on p "Este impresionante apartamento en Santo Domingo de Guzmán, ubicado en el presti…" at bounding box center [378, 298] width 518 height 167
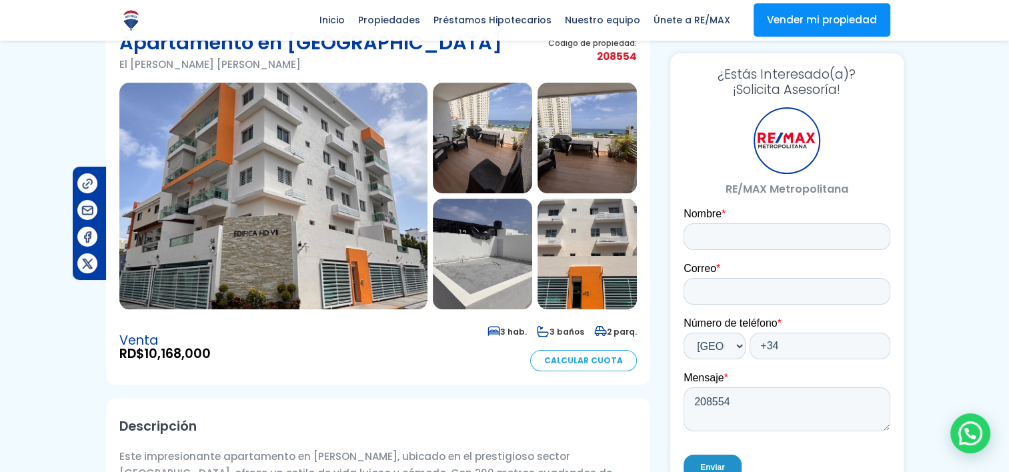
scroll to position [69, 0]
